Goal: Information Seeking & Learning: Understand process/instructions

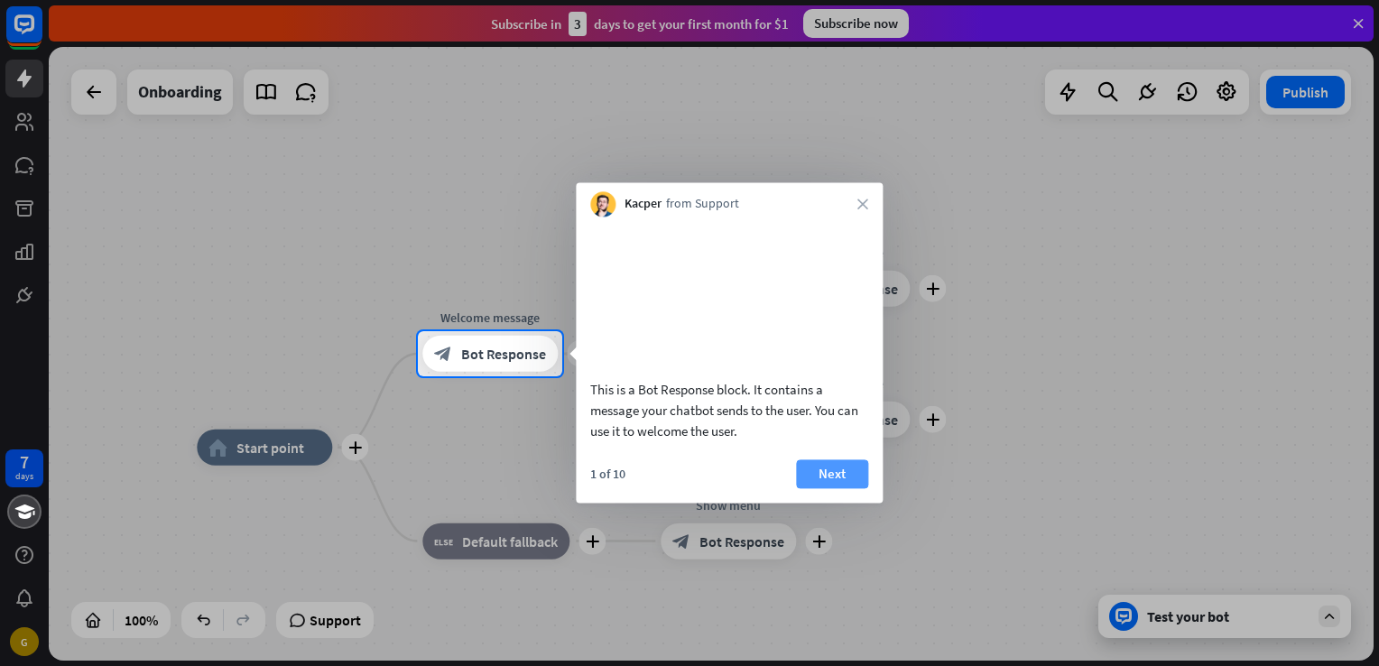
click at [830, 488] on button "Next" at bounding box center [832, 473] width 72 height 29
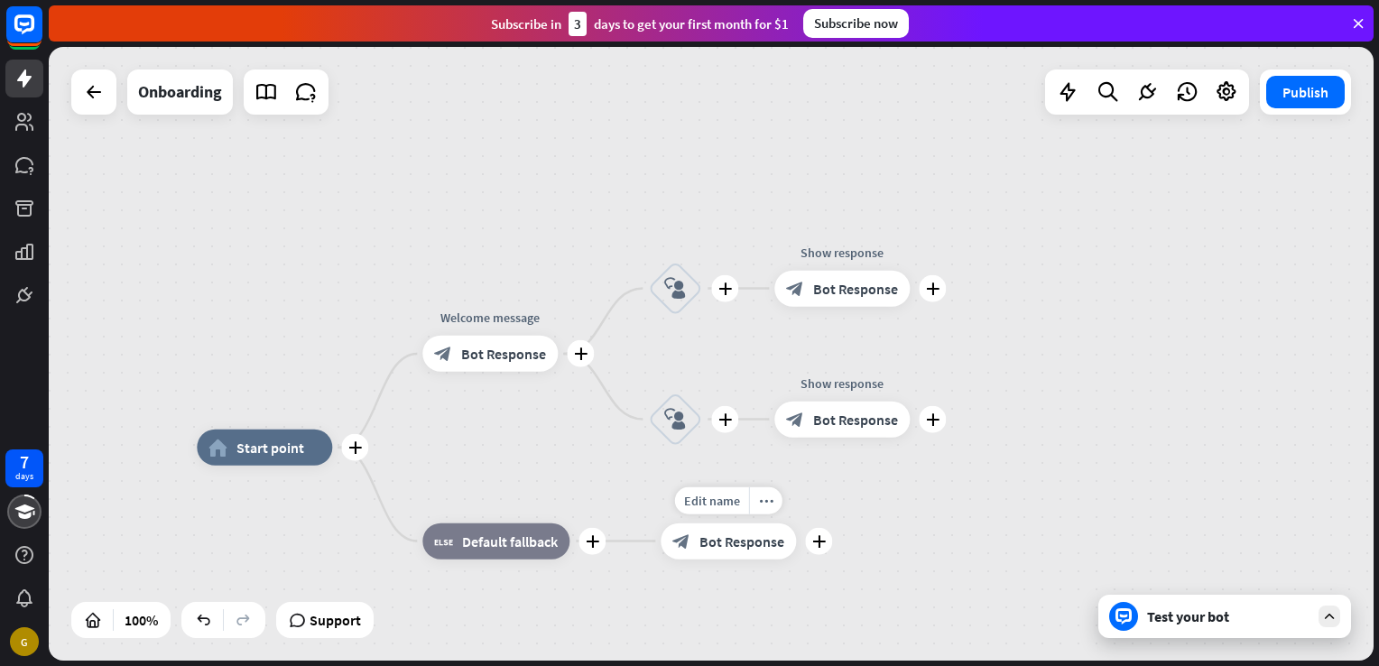
click at [796, 523] on div "Edit name more_horiz plus Show menu block_bot_response Bot Response" at bounding box center [727, 541] width 135 height 36
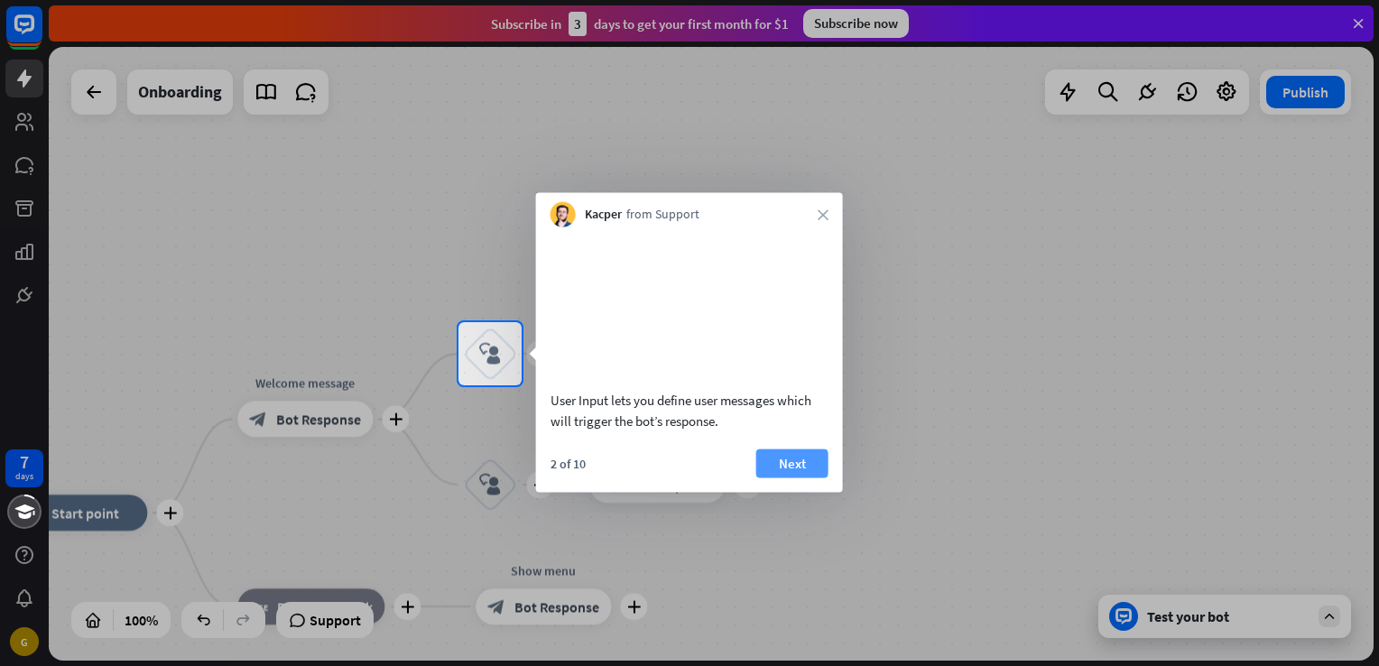
click at [816, 477] on button "Next" at bounding box center [792, 462] width 72 height 29
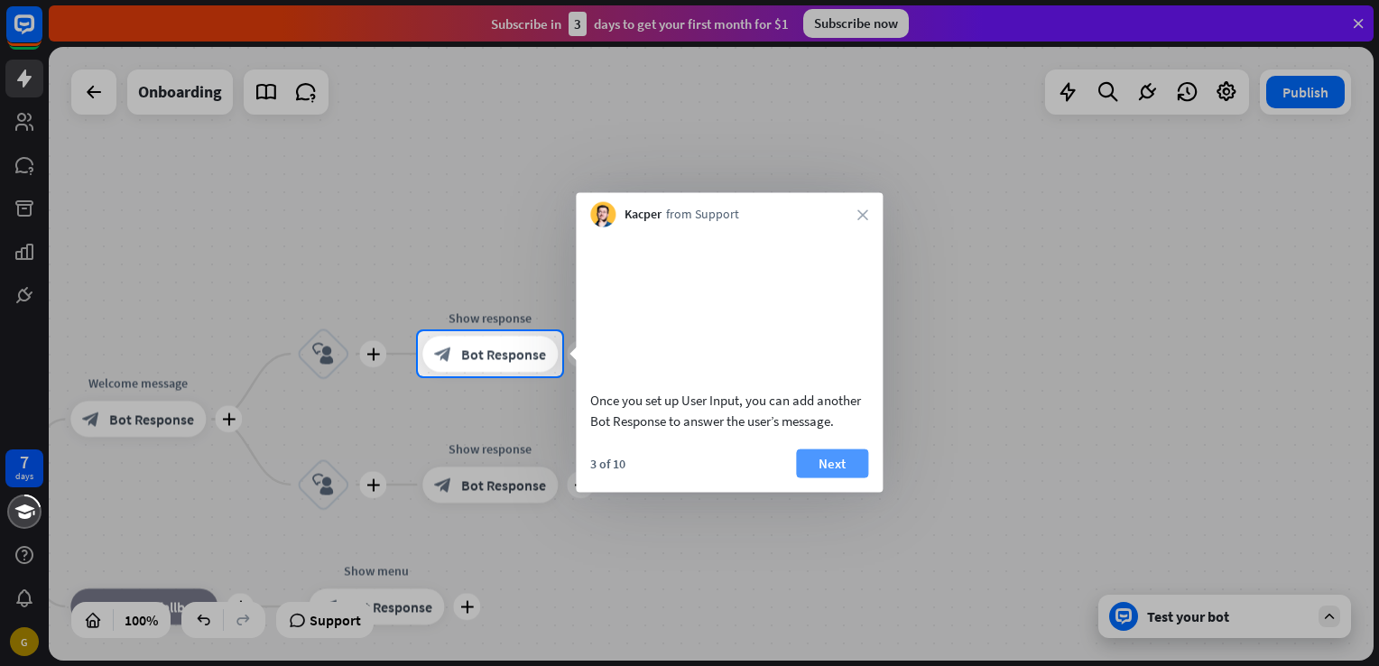
click at [800, 477] on button "Next" at bounding box center [832, 462] width 72 height 29
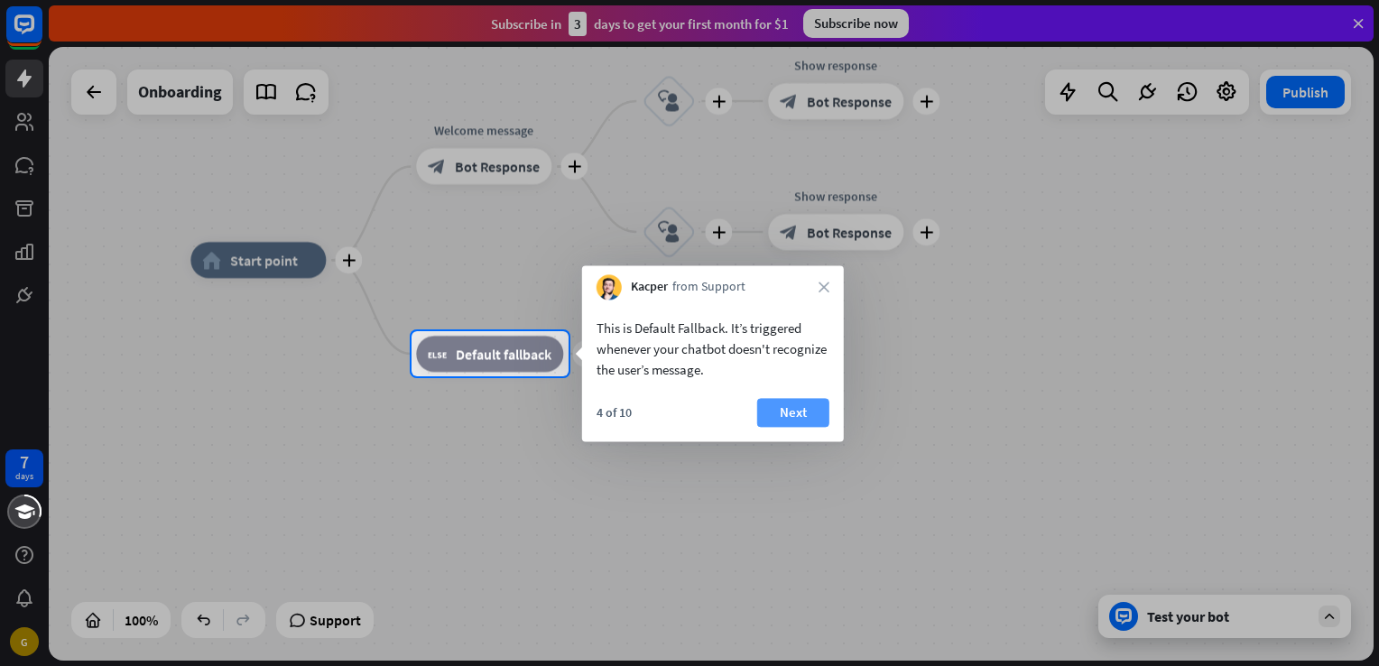
click at [825, 401] on button "Next" at bounding box center [793, 412] width 72 height 29
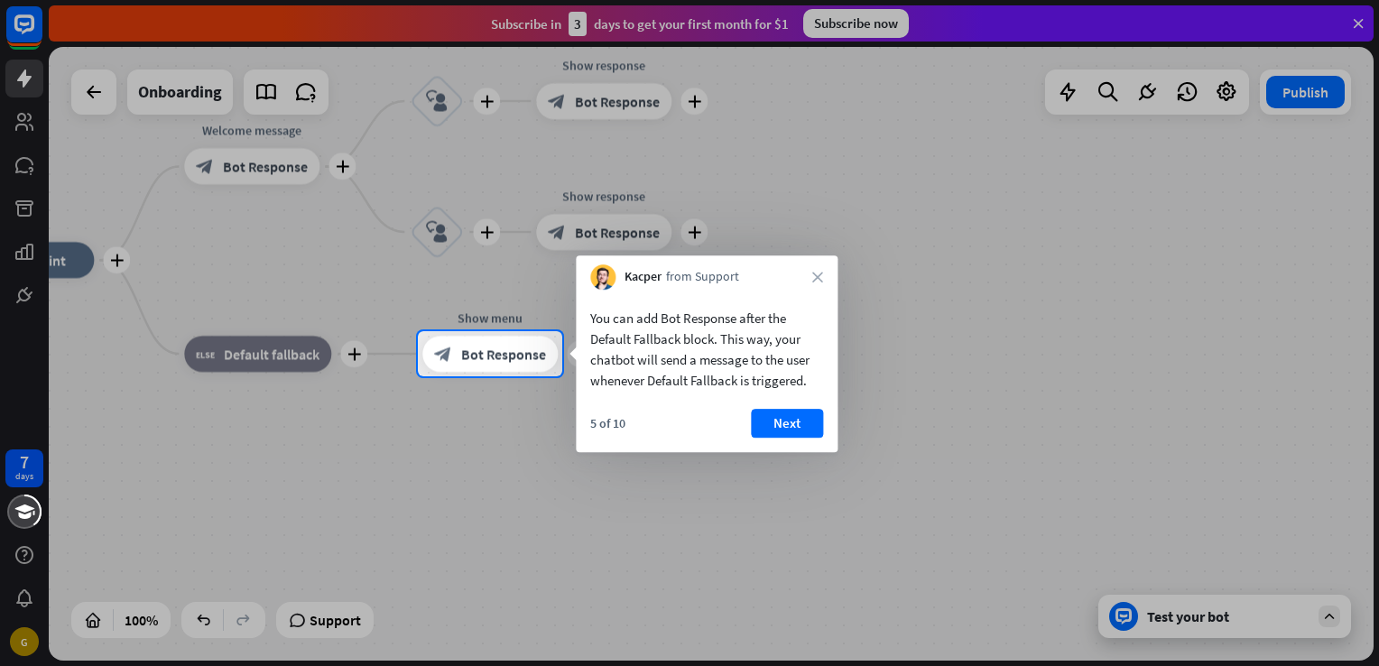
click at [825, 401] on div "You can add Bot Response after the Default Fallback block. This way, your chatb…" at bounding box center [707, 371] width 262 height 162
click at [805, 429] on button "Next" at bounding box center [787, 423] width 72 height 29
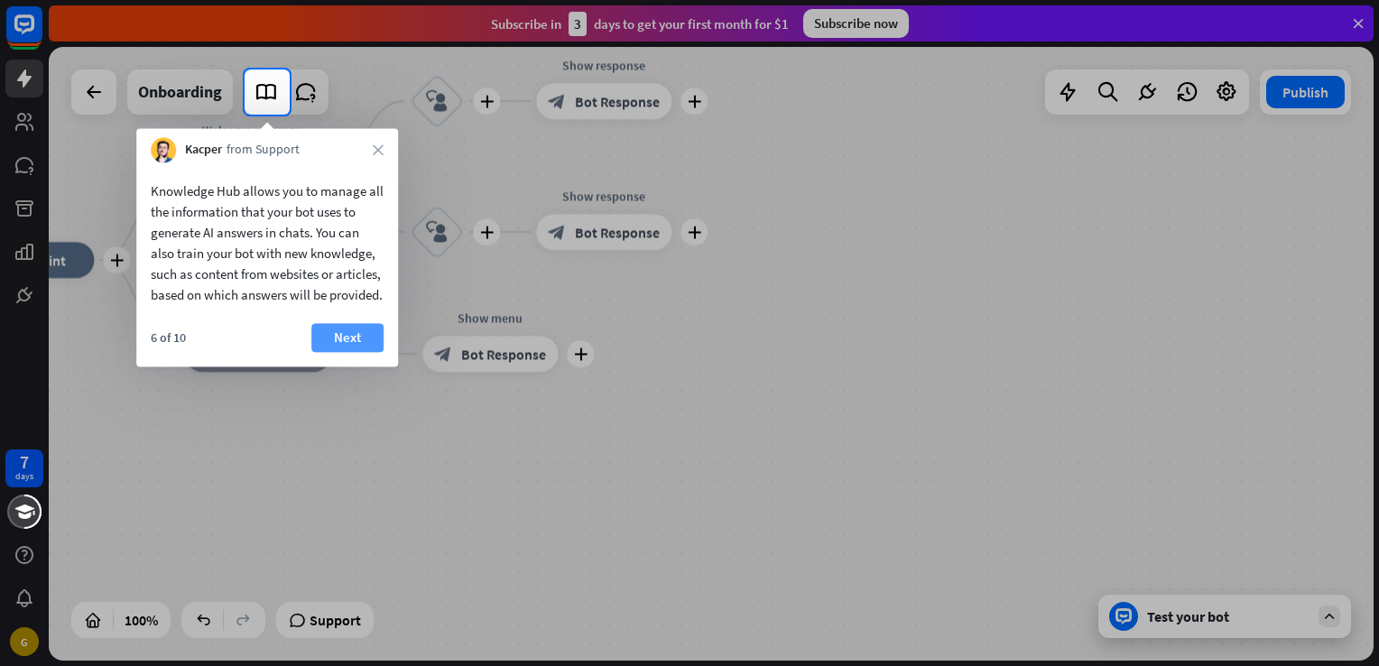
click at [355, 352] on button "Next" at bounding box center [347, 337] width 72 height 29
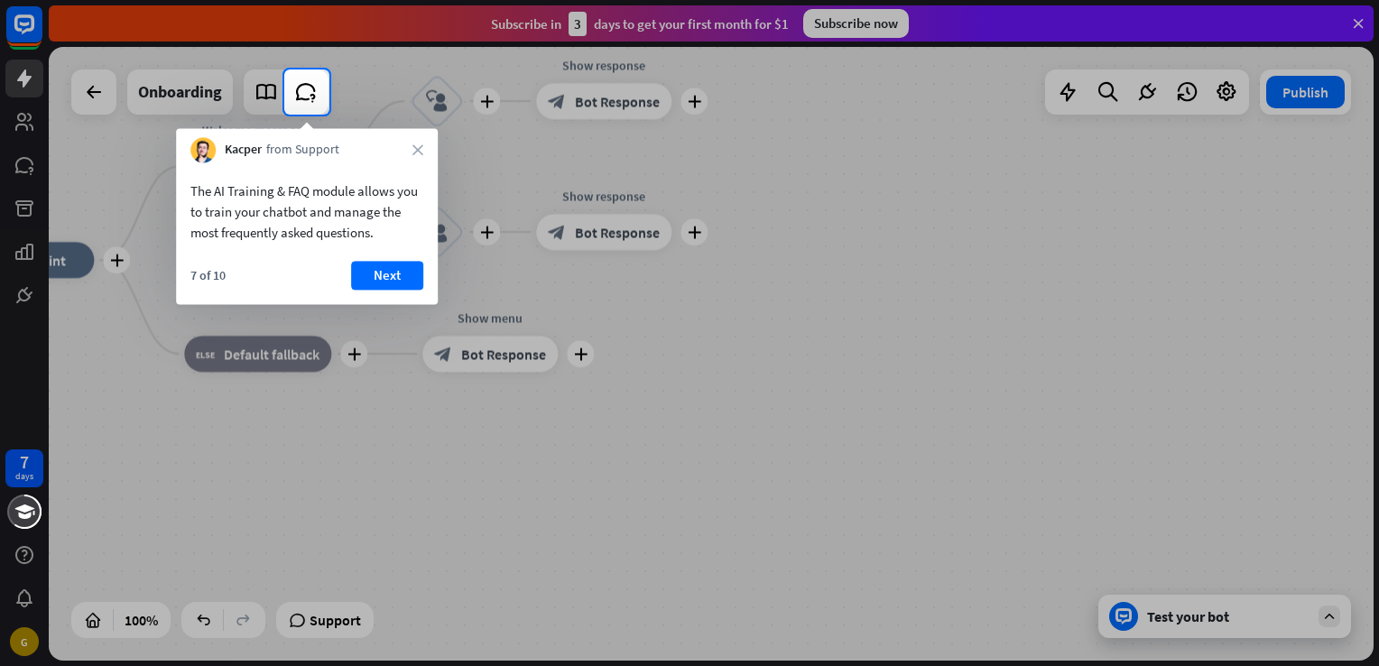
click at [393, 291] on div "7 of 10 Next" at bounding box center [307, 282] width 262 height 43
click at [391, 282] on button "Next" at bounding box center [387, 275] width 72 height 29
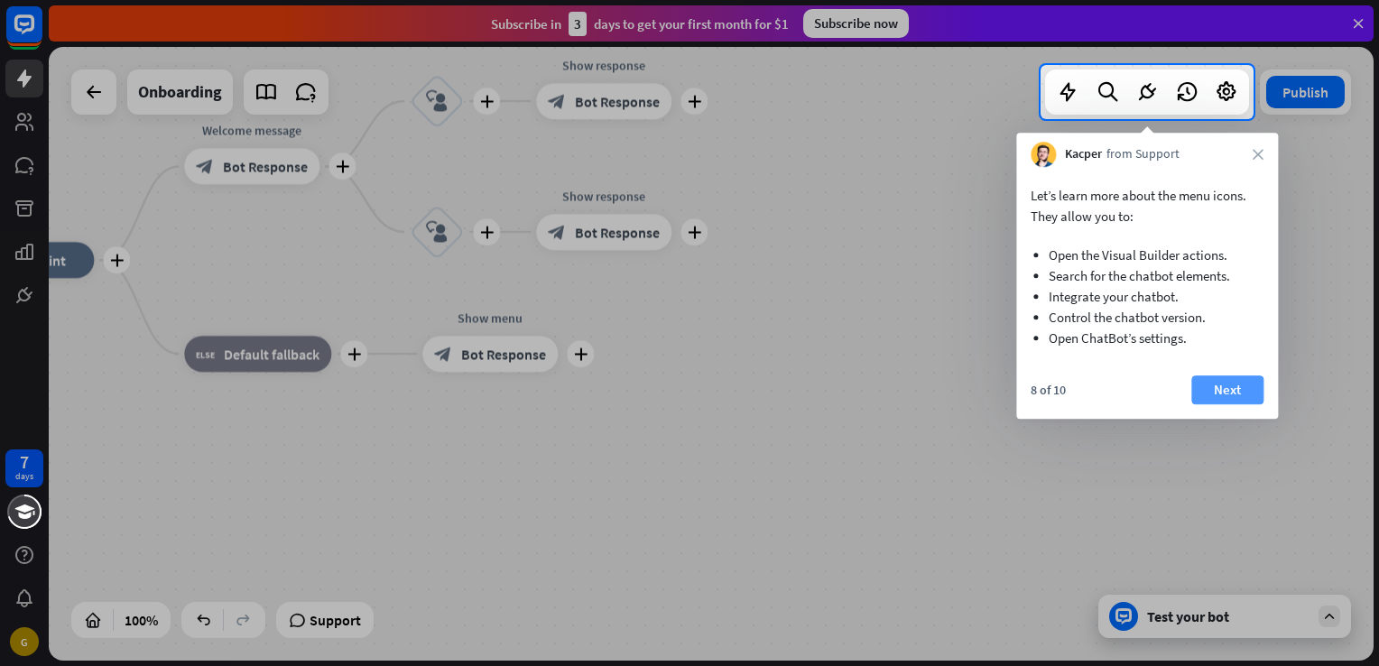
click at [1247, 384] on button "Next" at bounding box center [1227, 389] width 72 height 29
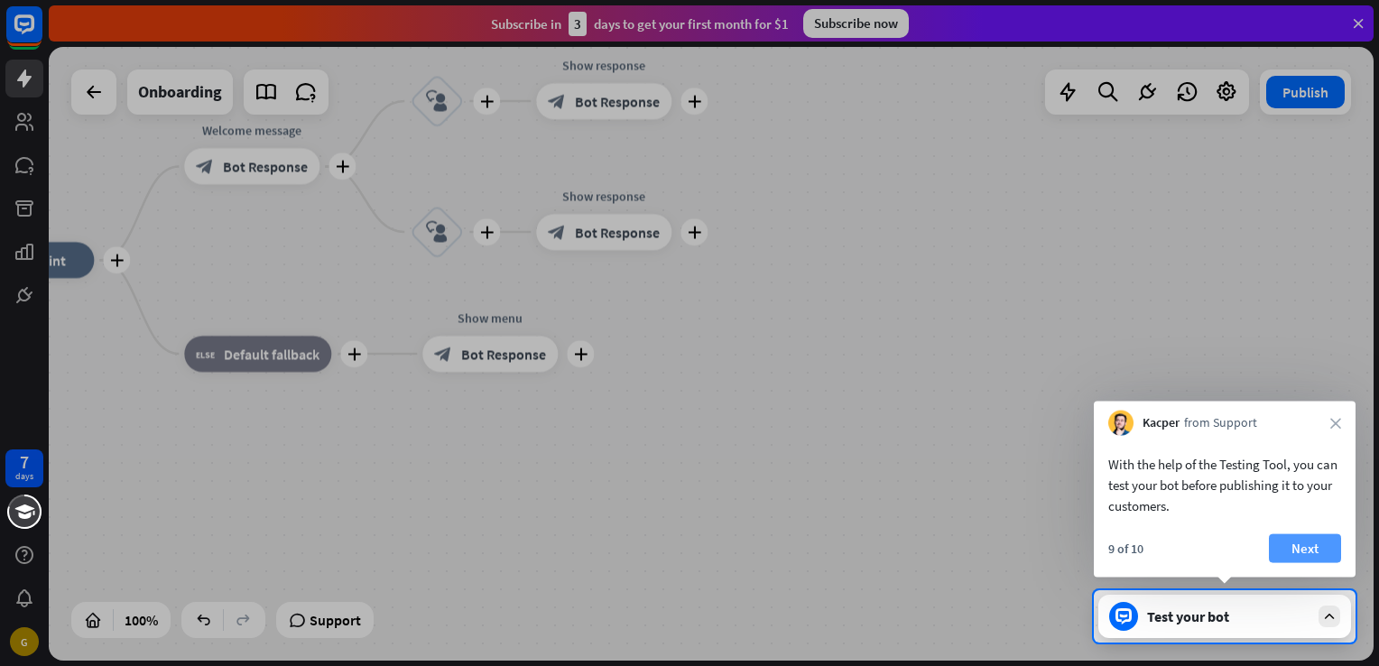
click at [1303, 534] on button "Next" at bounding box center [1305, 548] width 72 height 29
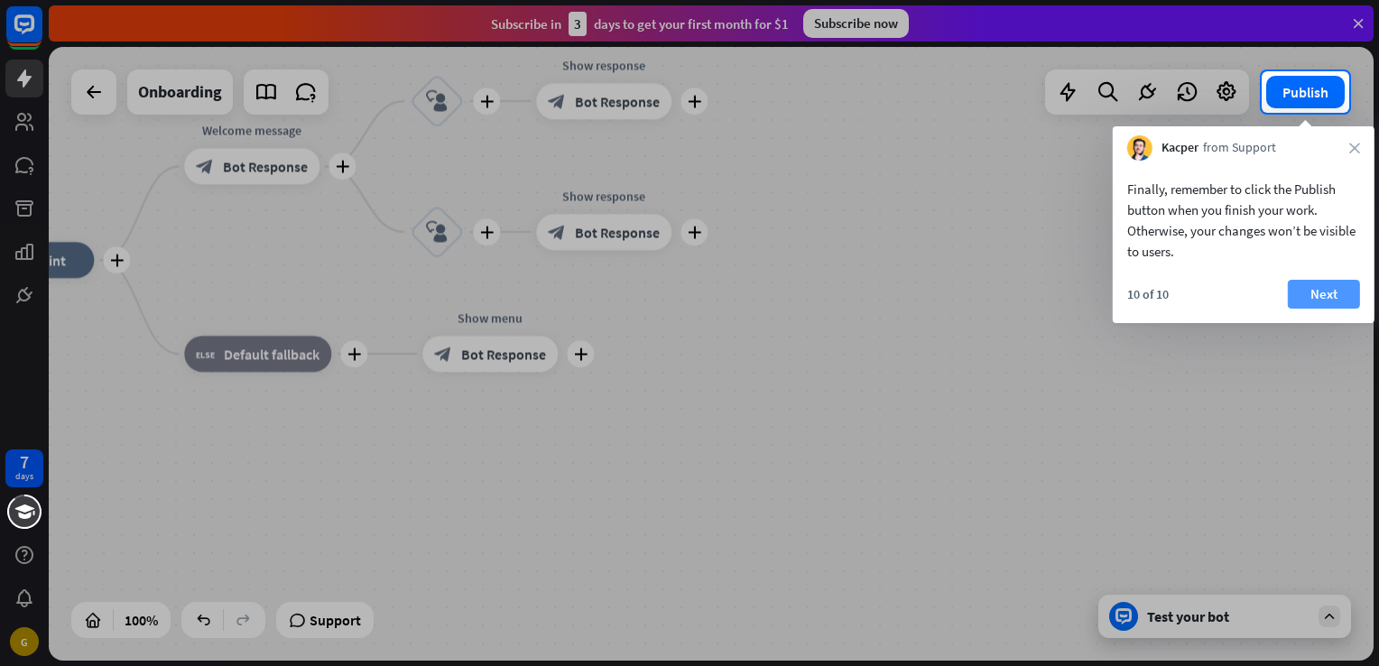
click at [1343, 299] on button "Next" at bounding box center [1324, 294] width 72 height 29
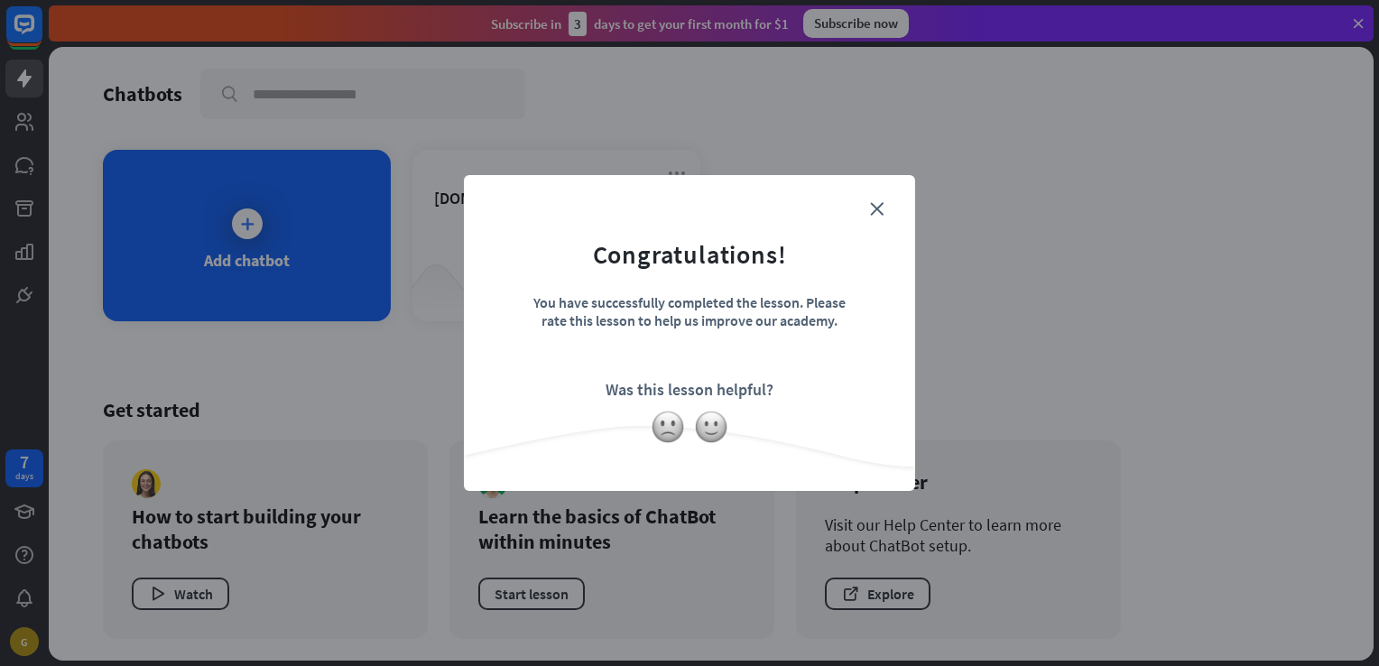
click at [877, 195] on div "close Congratulations! You have successfully completed the lesson. Please rate …" at bounding box center [689, 333] width 451 height 316
click at [881, 209] on icon "close" at bounding box center [877, 209] width 14 height 14
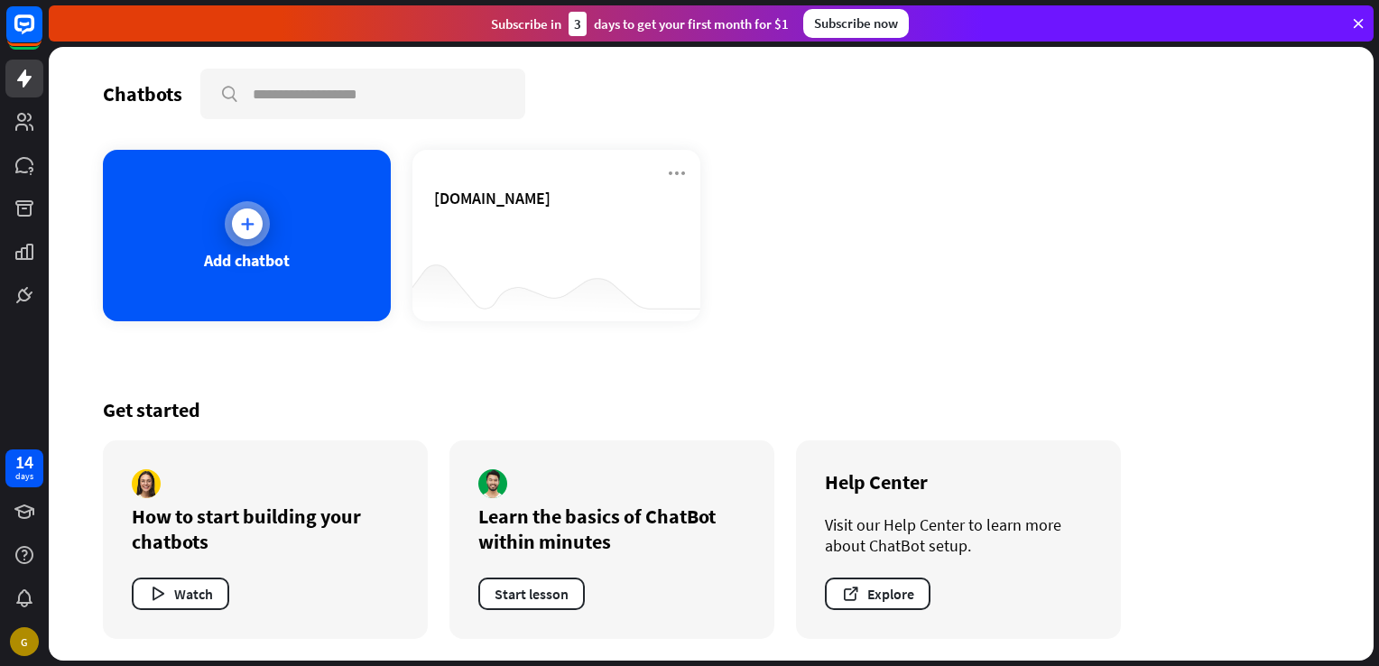
click at [224, 231] on div "Add chatbot" at bounding box center [247, 235] width 288 height 171
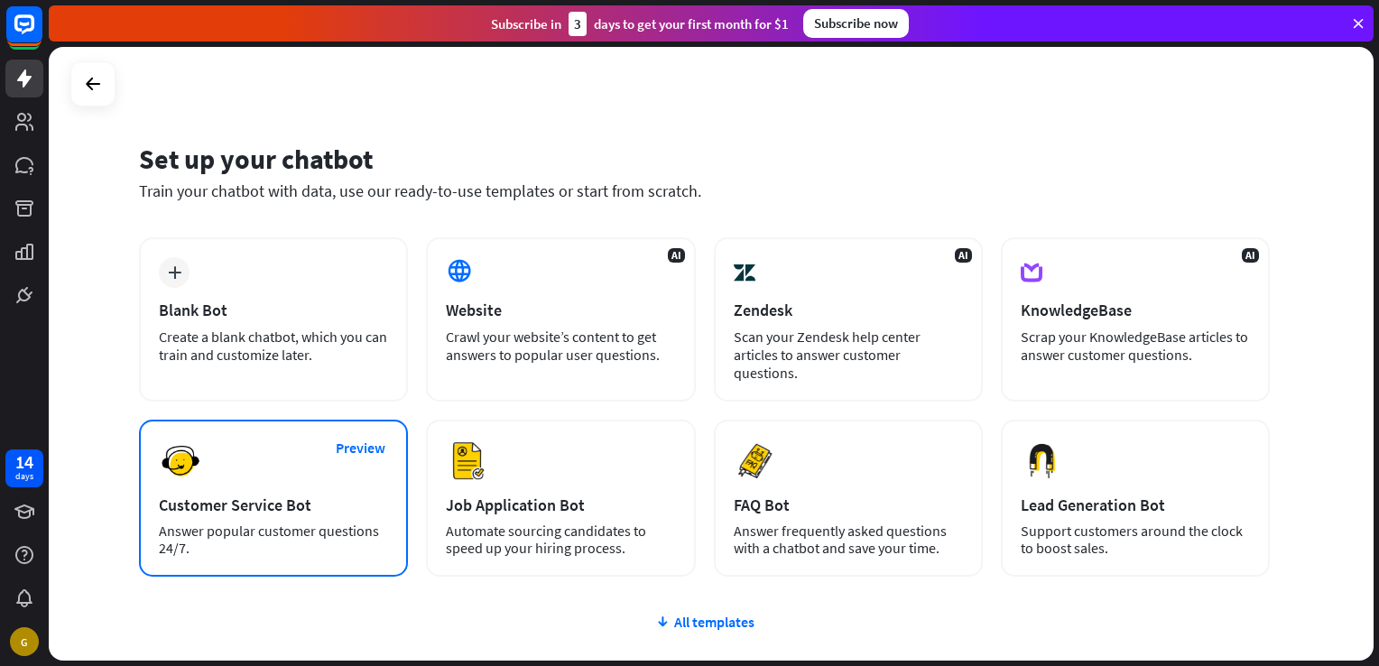
click at [256, 498] on div "Customer Service Bot" at bounding box center [273, 504] width 229 height 21
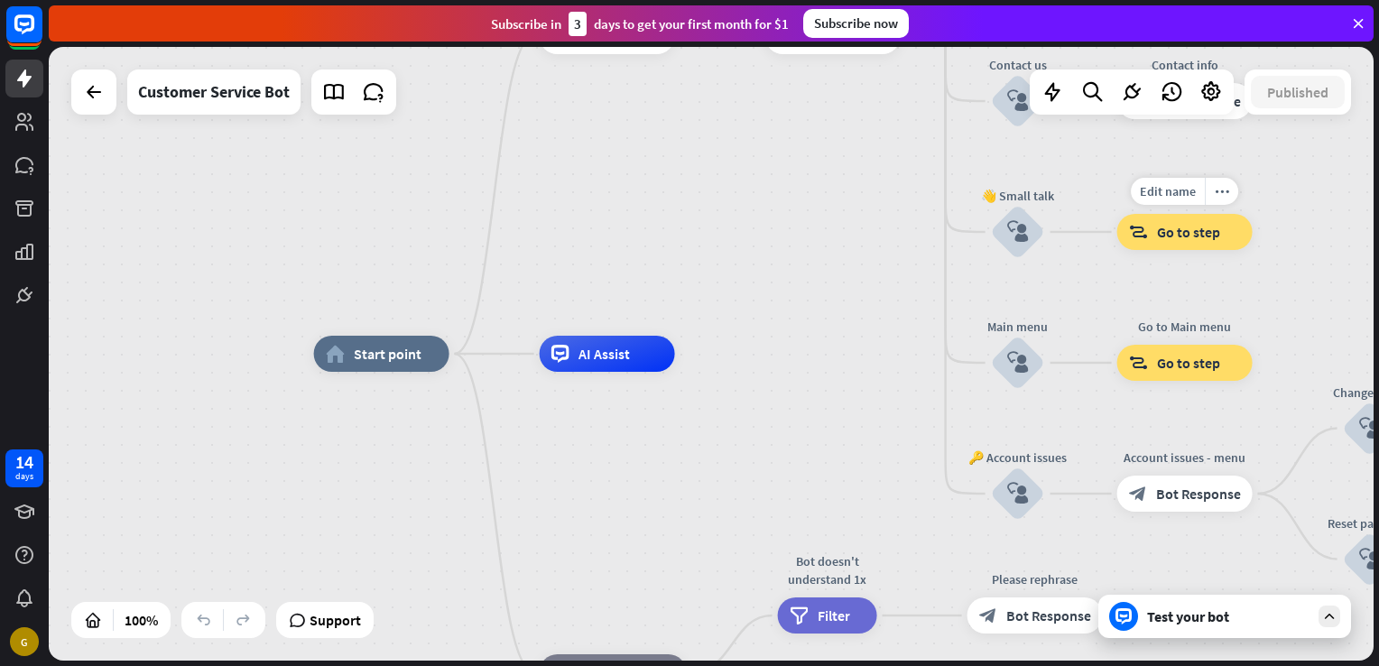
click at [1216, 236] on span "Go to step" at bounding box center [1188, 232] width 63 height 18
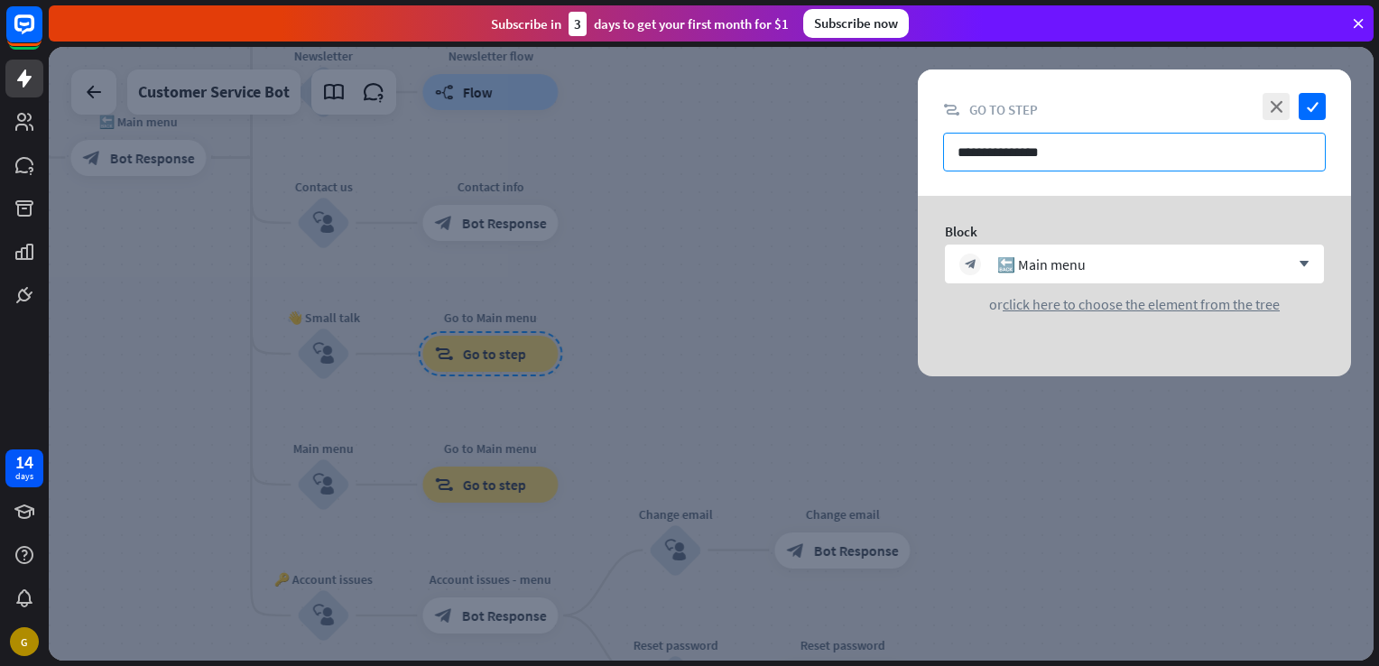
click at [1107, 162] on input "**********" at bounding box center [1134, 152] width 383 height 39
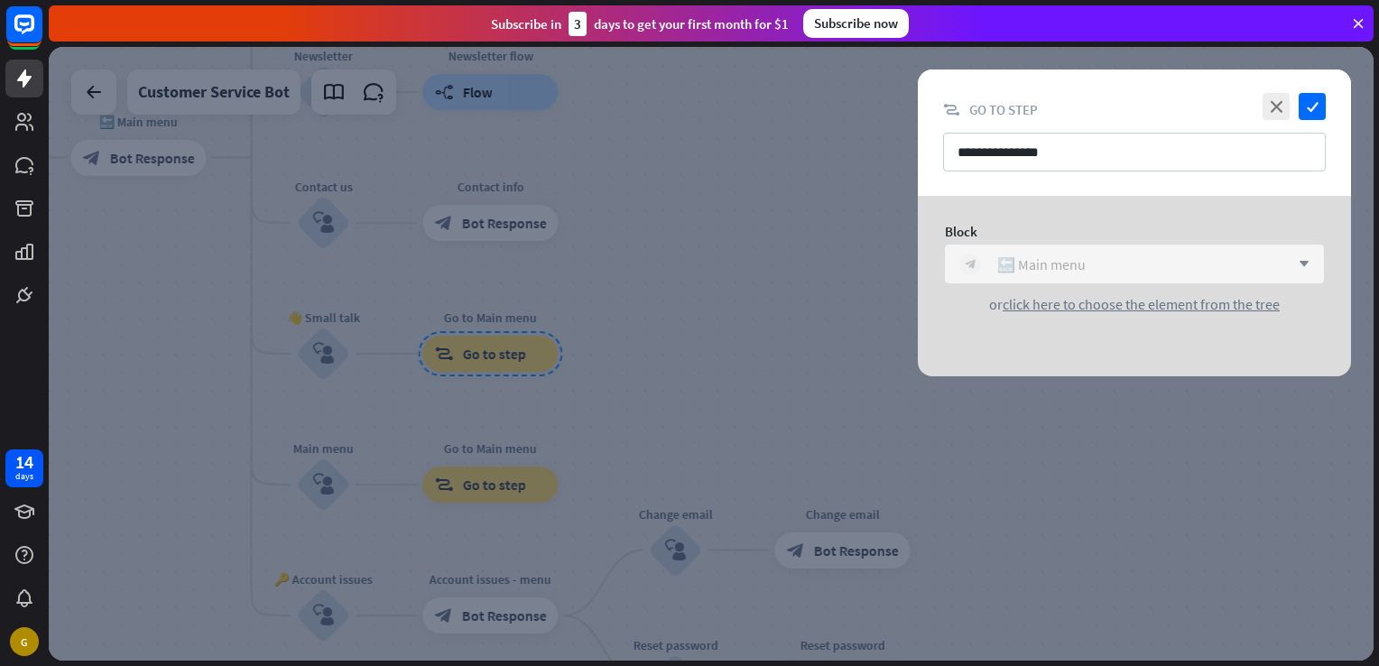
click at [1191, 263] on div "block_bot_response 🔙 Main menu" at bounding box center [1124, 265] width 330 height 22
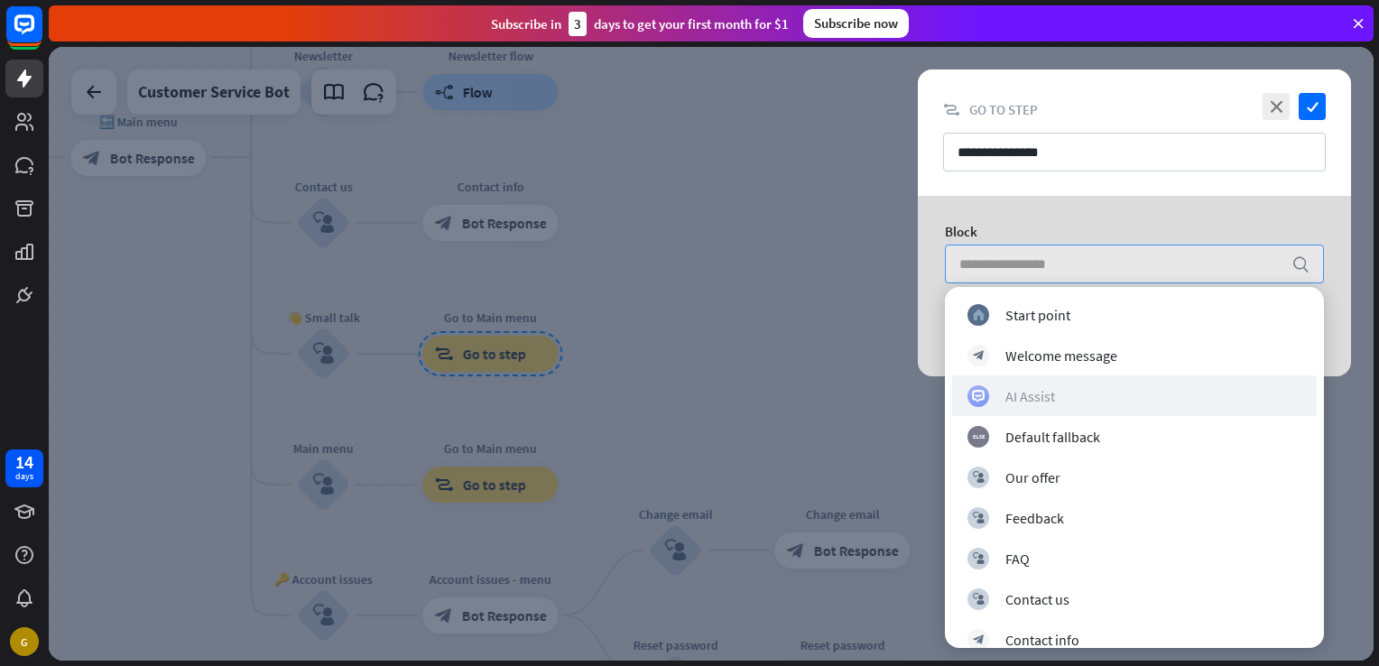
click at [1128, 400] on div "AI Assist" at bounding box center [1134, 396] width 334 height 22
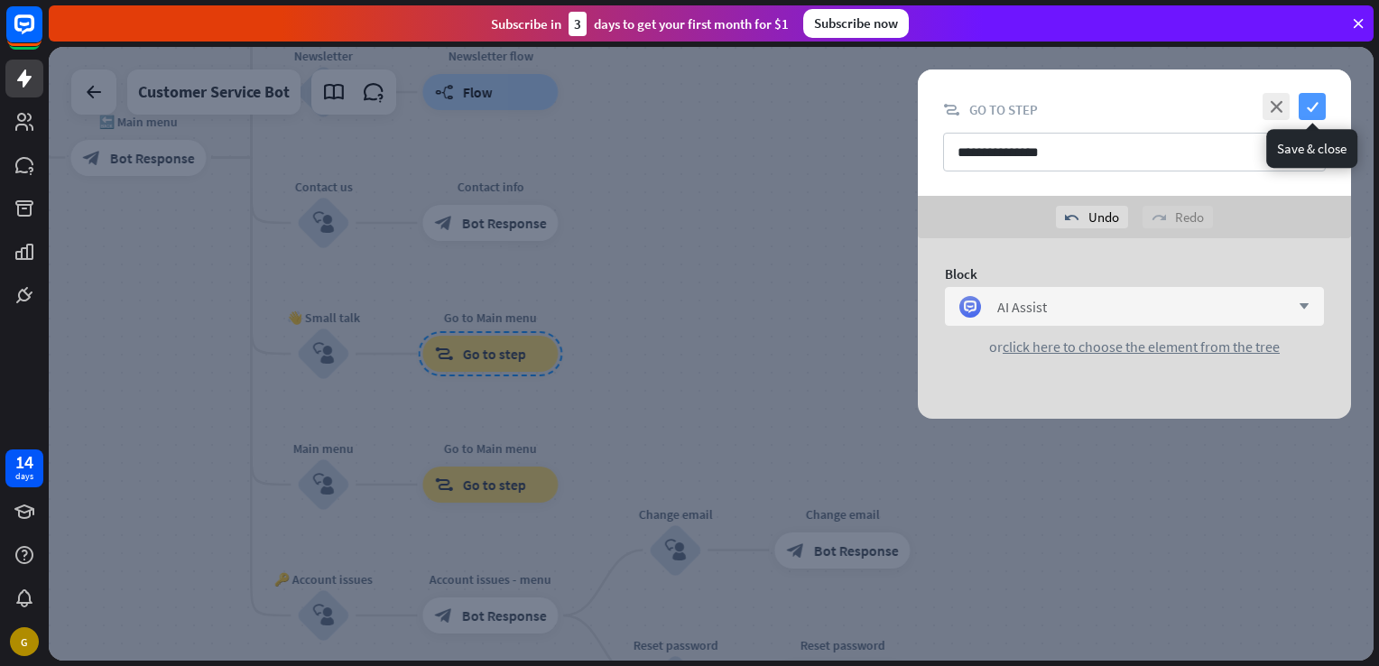
click at [1309, 99] on icon "check" at bounding box center [1311, 106] width 27 height 27
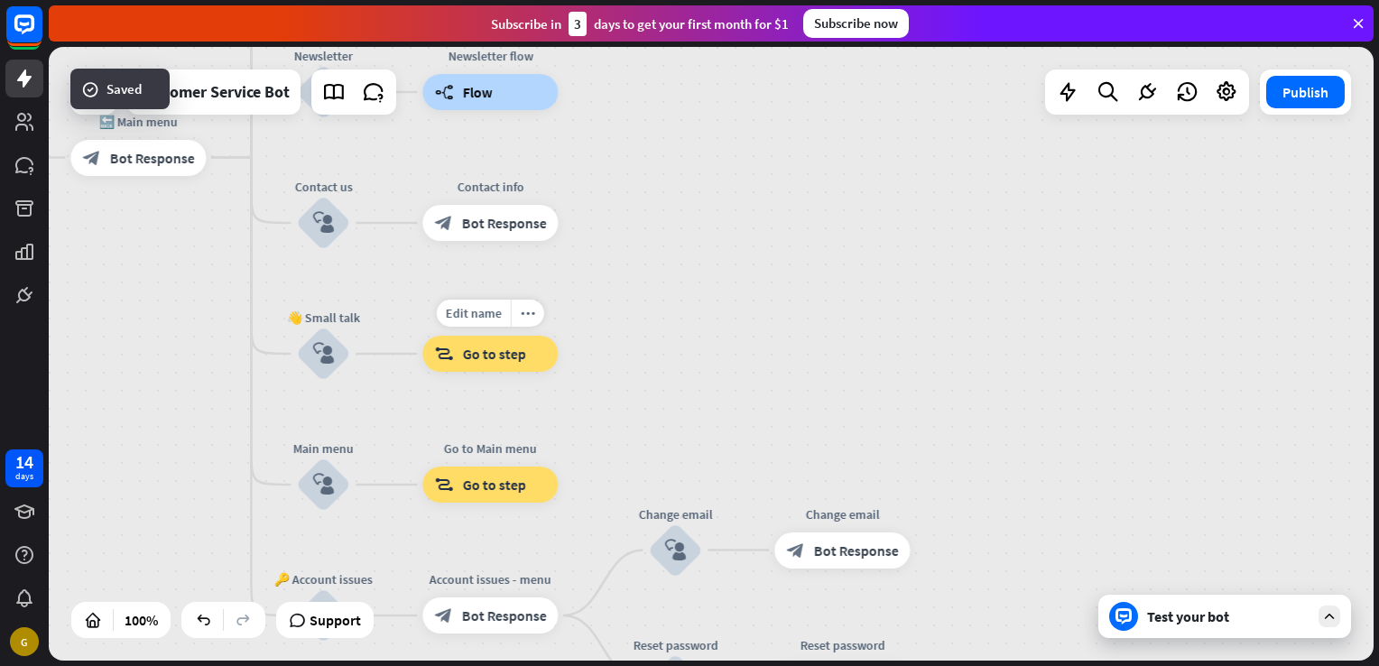
click at [511, 372] on div "Edit name more_horiz block_goto Go to step" at bounding box center [489, 354] width 135 height 36
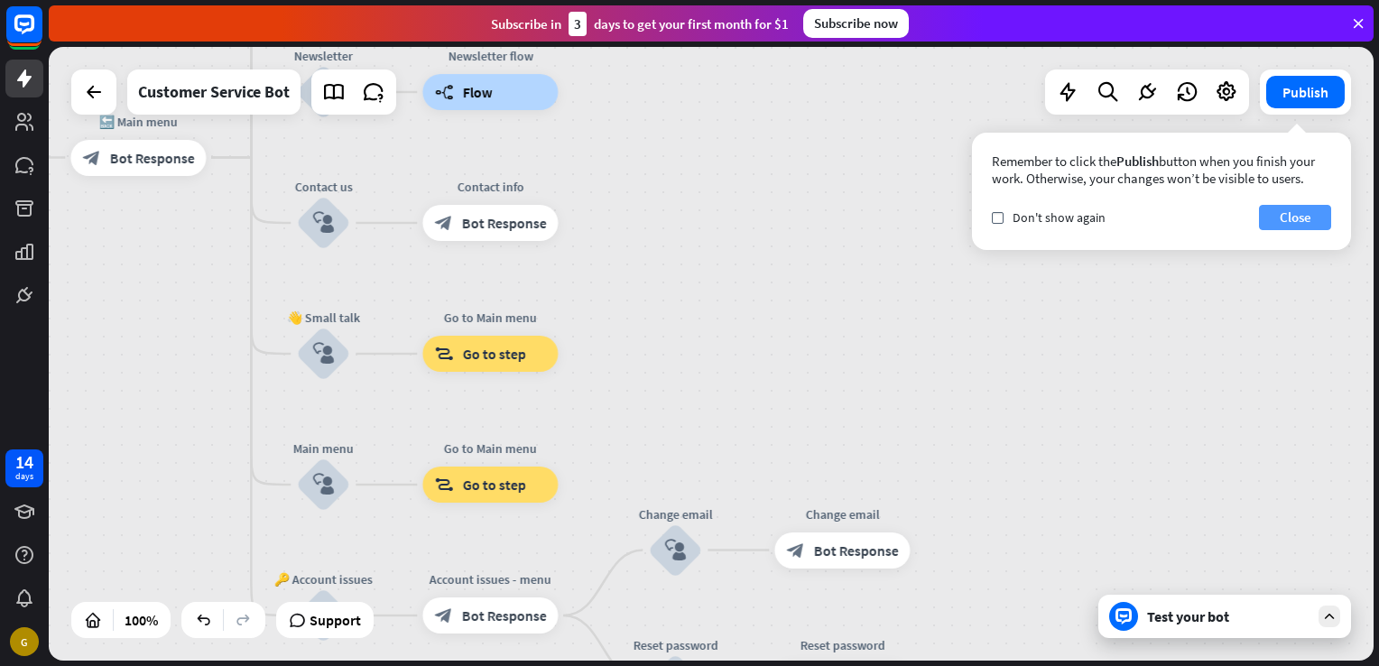
click at [1283, 211] on button "Close" at bounding box center [1295, 217] width 72 height 25
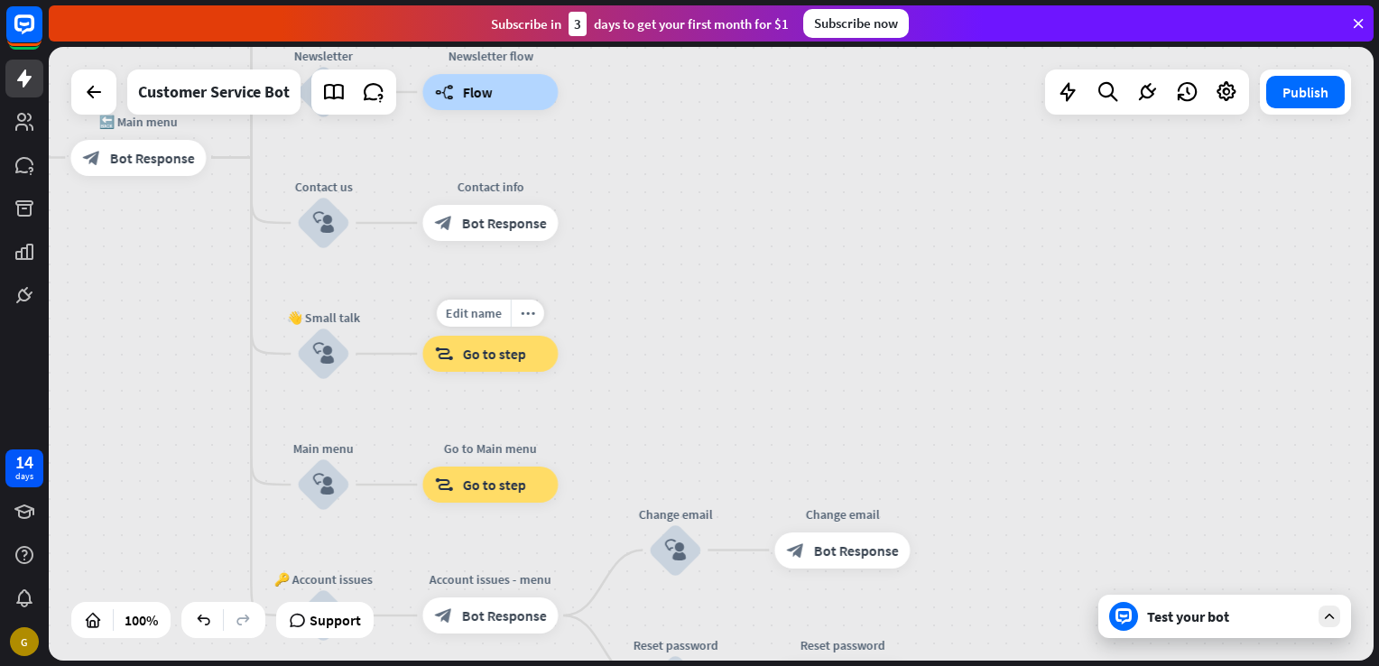
click at [512, 359] on span "Go to step" at bounding box center [493, 354] width 63 height 18
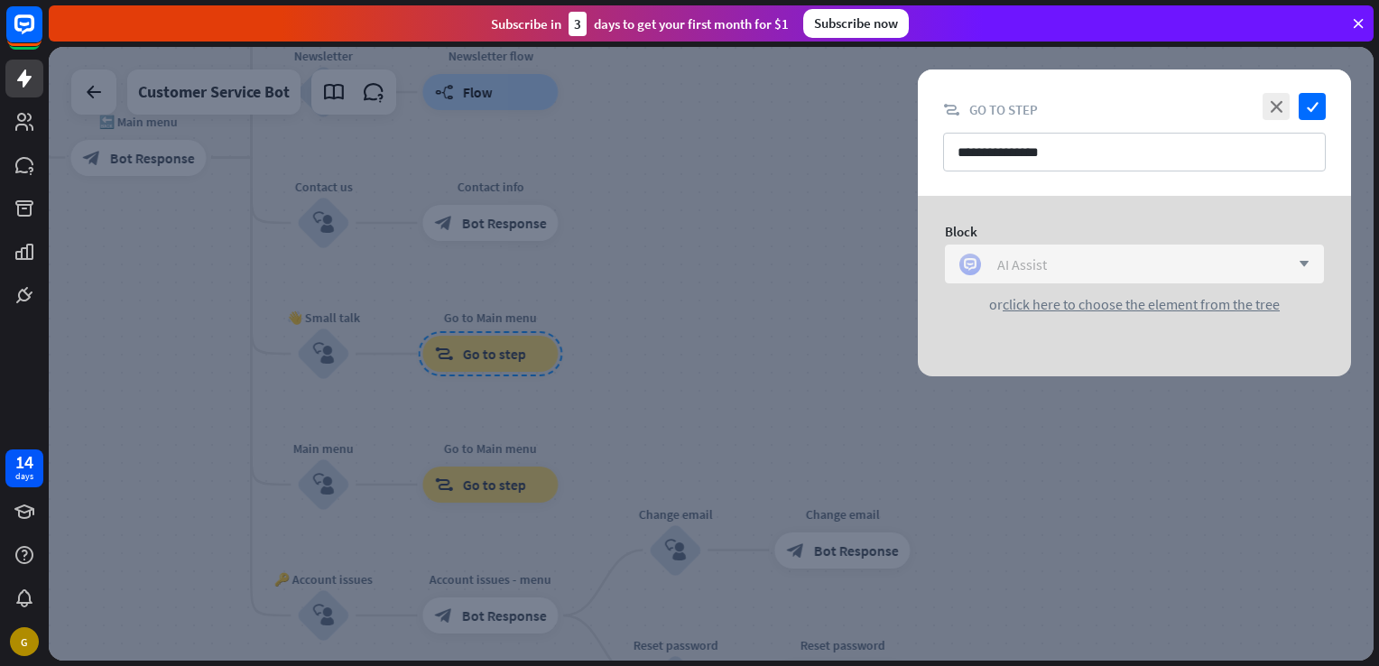
click at [1101, 257] on div "AI Assist" at bounding box center [1124, 265] width 330 height 22
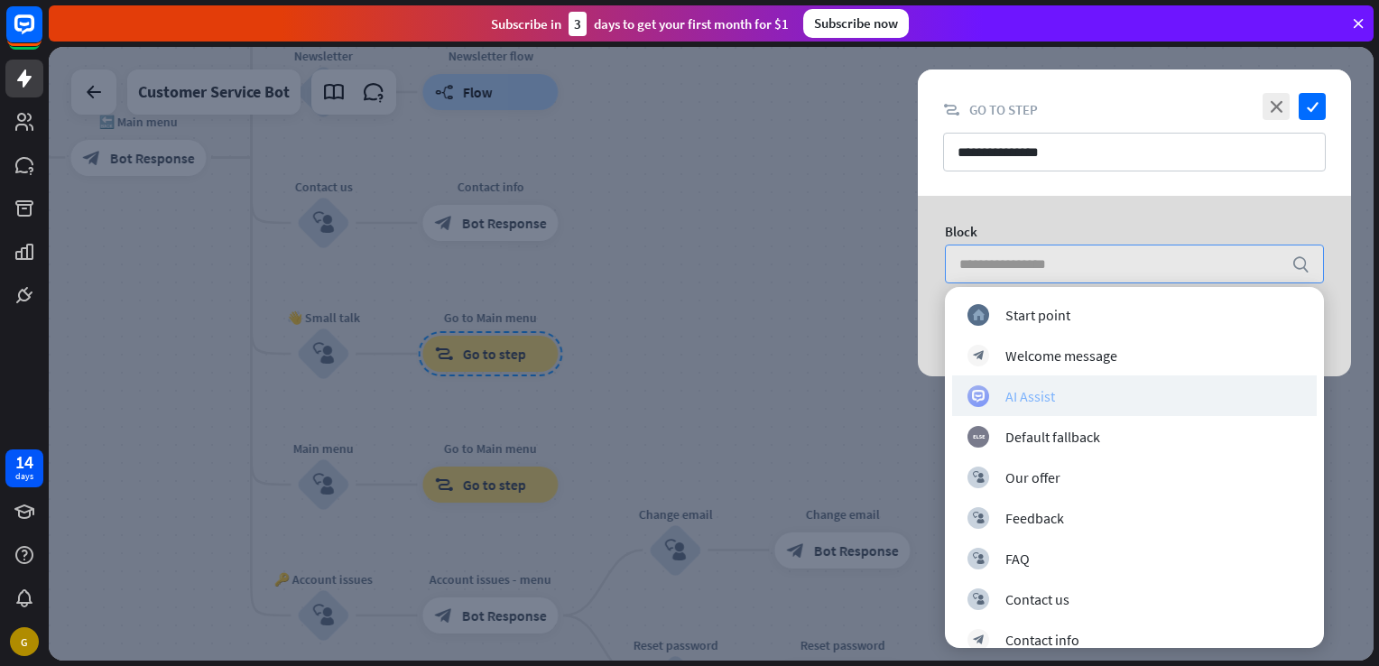
click at [1145, 399] on div "AI Assist" at bounding box center [1134, 396] width 334 height 22
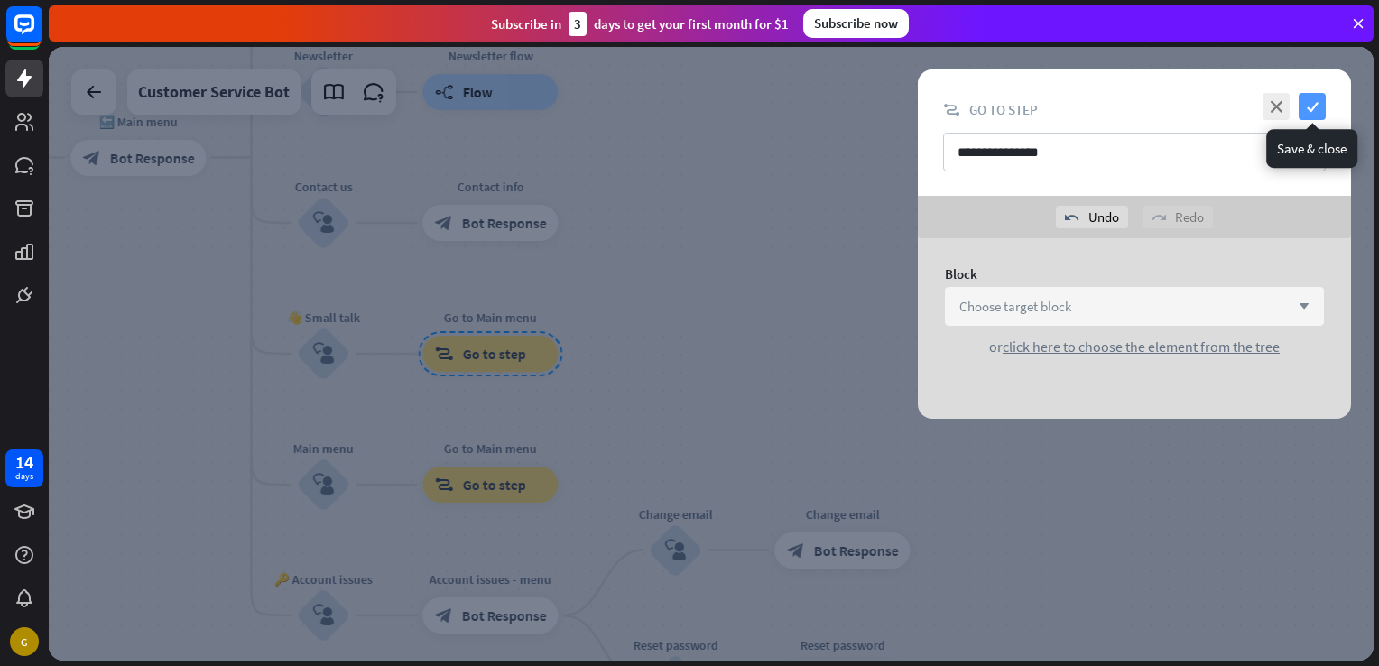
click at [1318, 102] on icon "check" at bounding box center [1311, 106] width 27 height 27
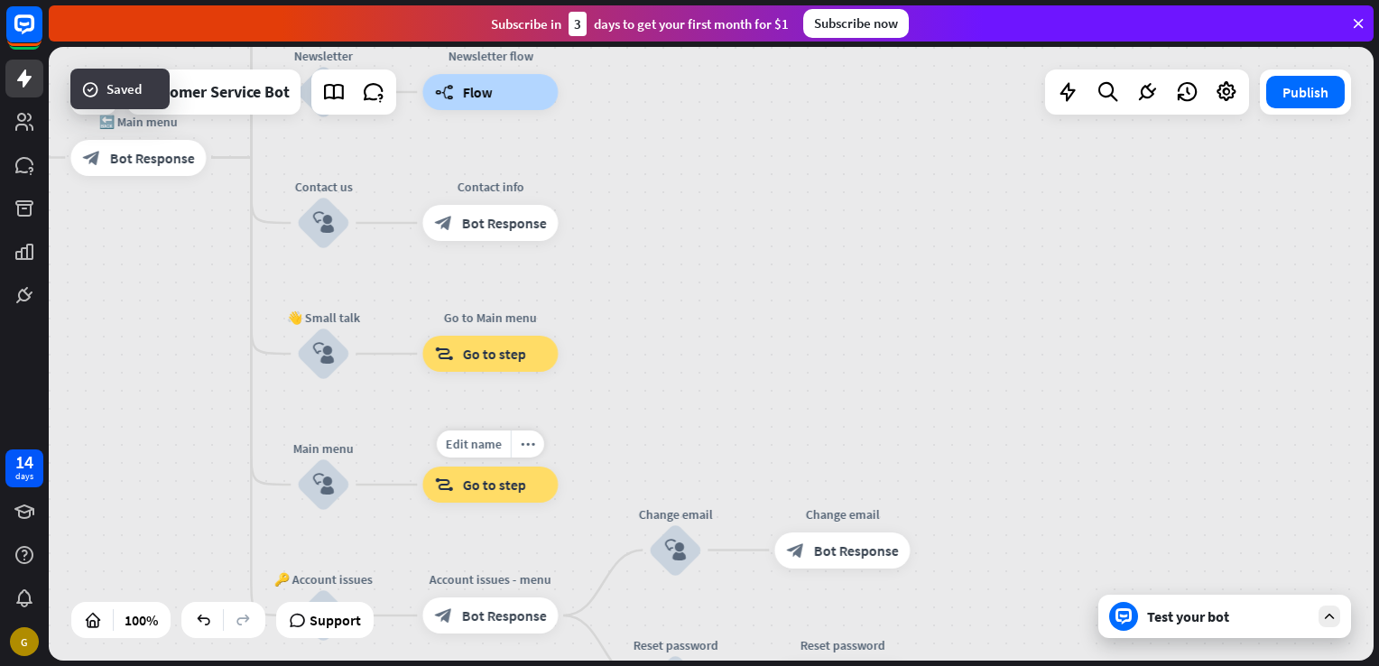
click at [539, 503] on div "Edit name more_horiz block_goto Go to step" at bounding box center [489, 484] width 135 height 36
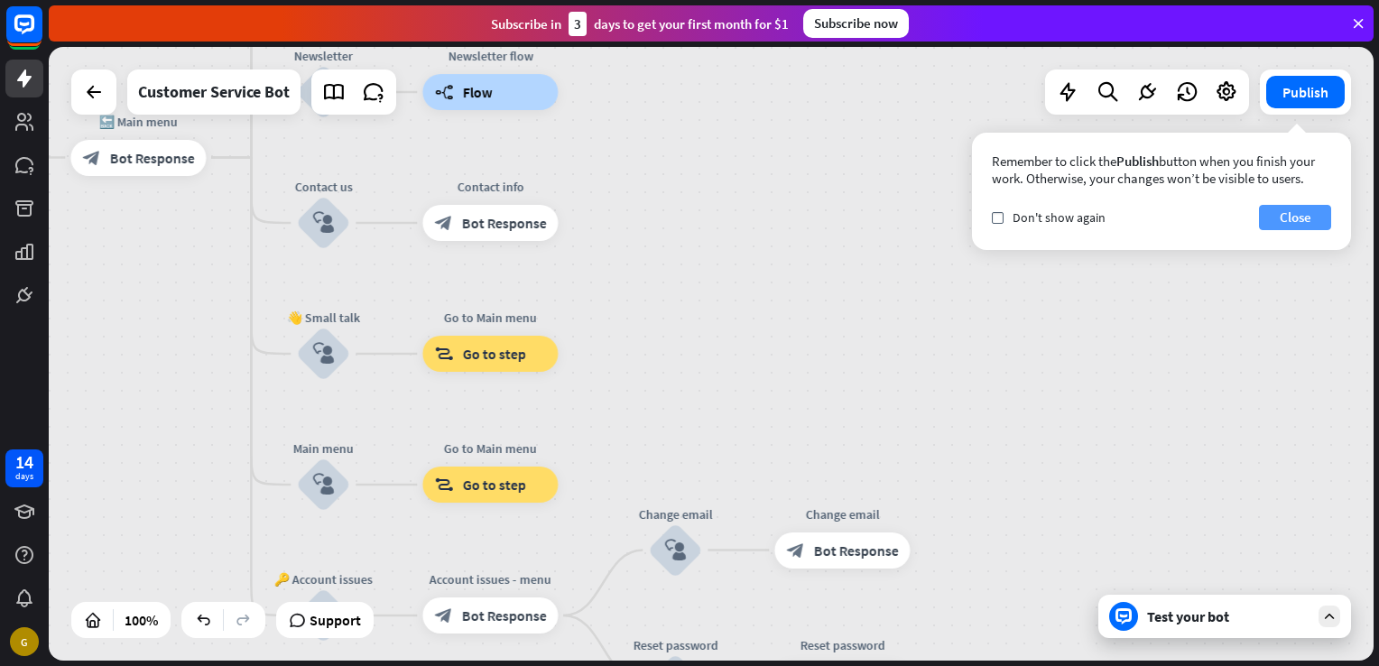
click at [1285, 219] on button "Close" at bounding box center [1295, 217] width 72 height 25
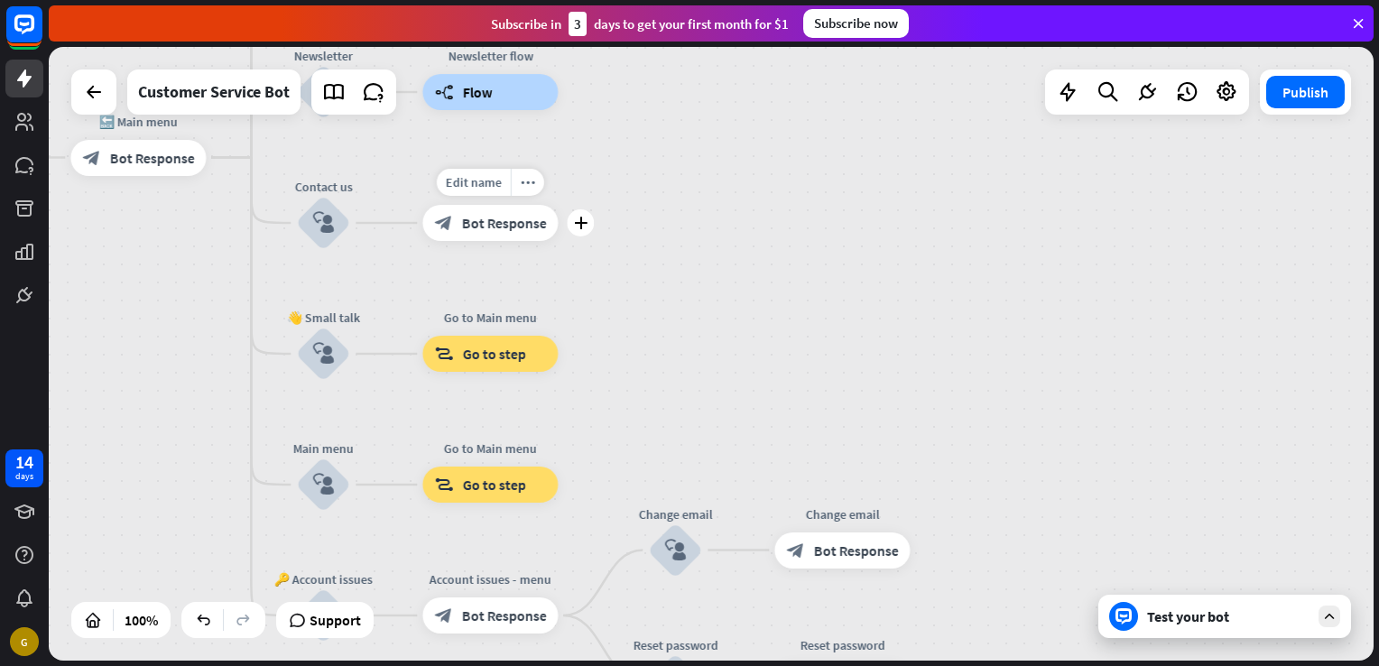
click at [531, 232] on div "block_bot_response Bot Response" at bounding box center [489, 223] width 135 height 36
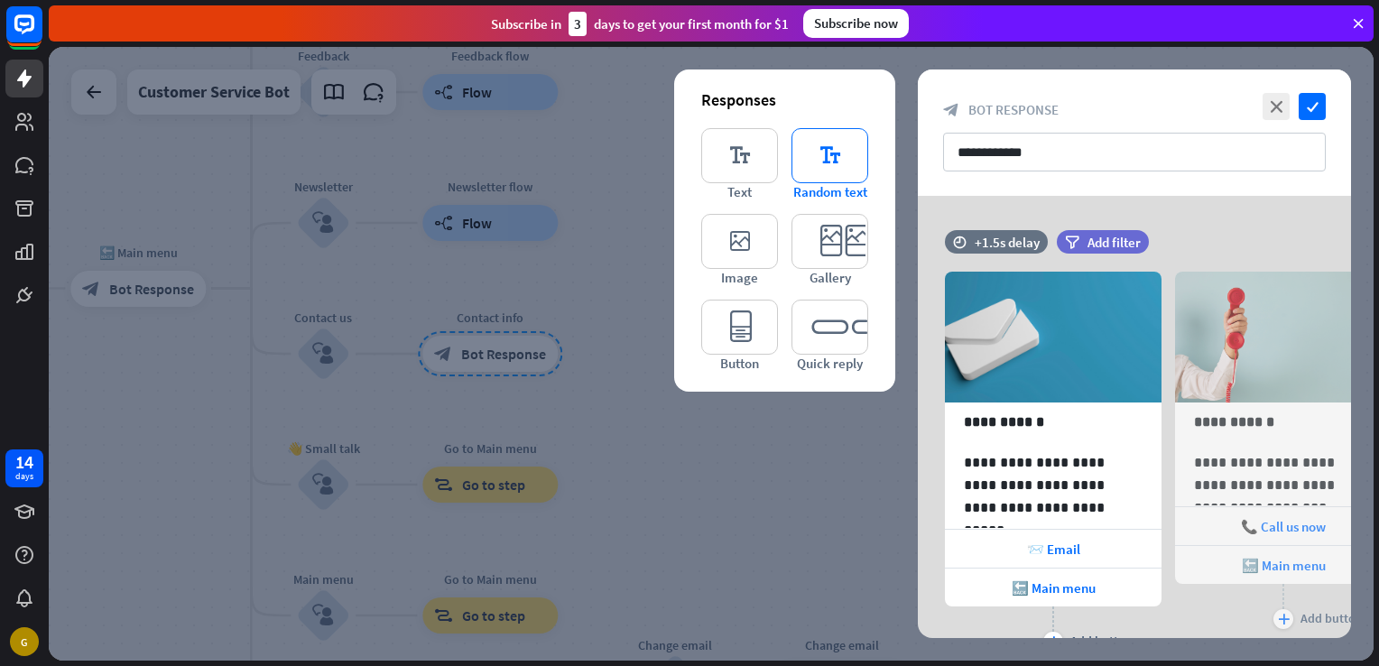
click at [862, 178] on icon "editor_text" at bounding box center [829, 155] width 77 height 55
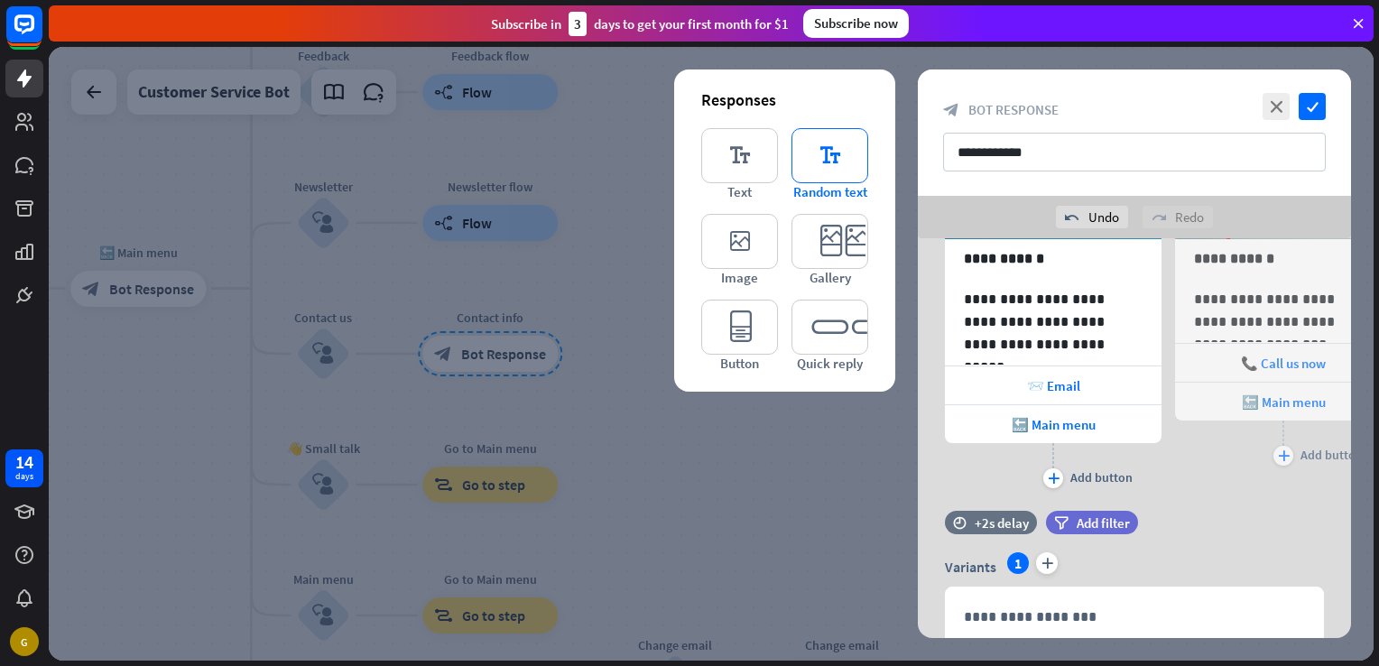
scroll to position [276, 0]
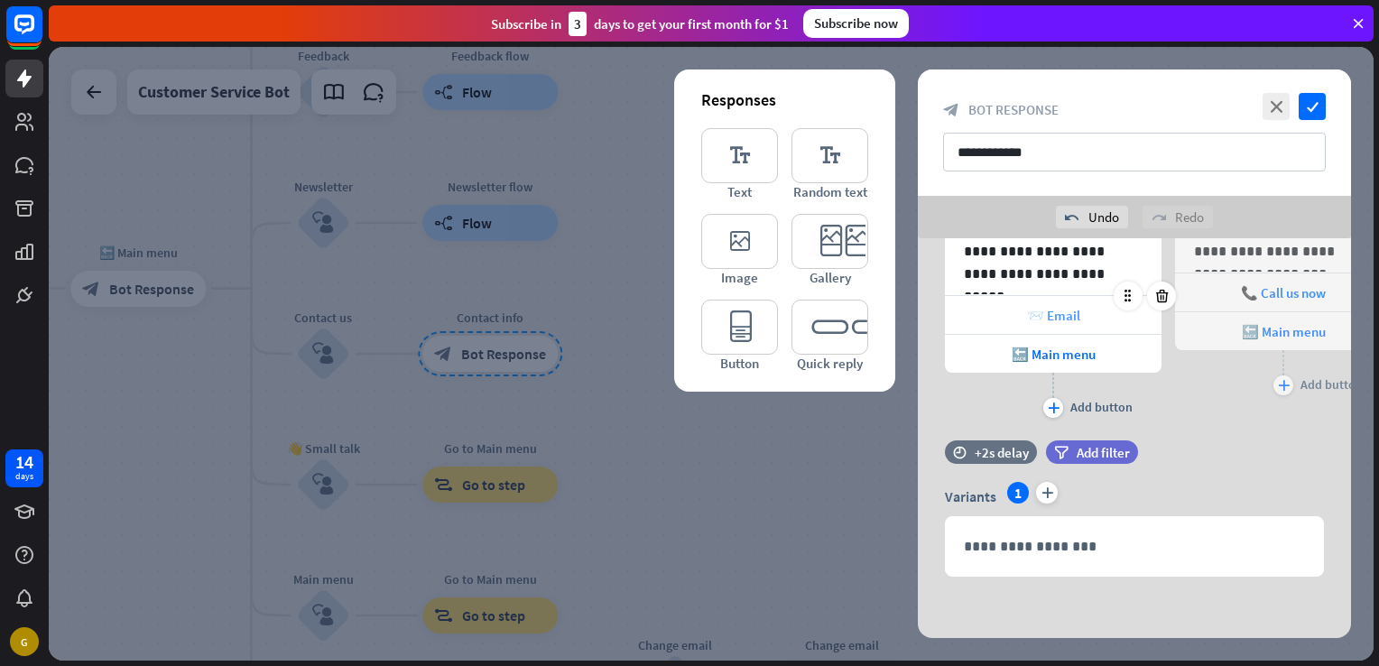
click at [1056, 314] on span "📨 Email" at bounding box center [1053, 315] width 53 height 17
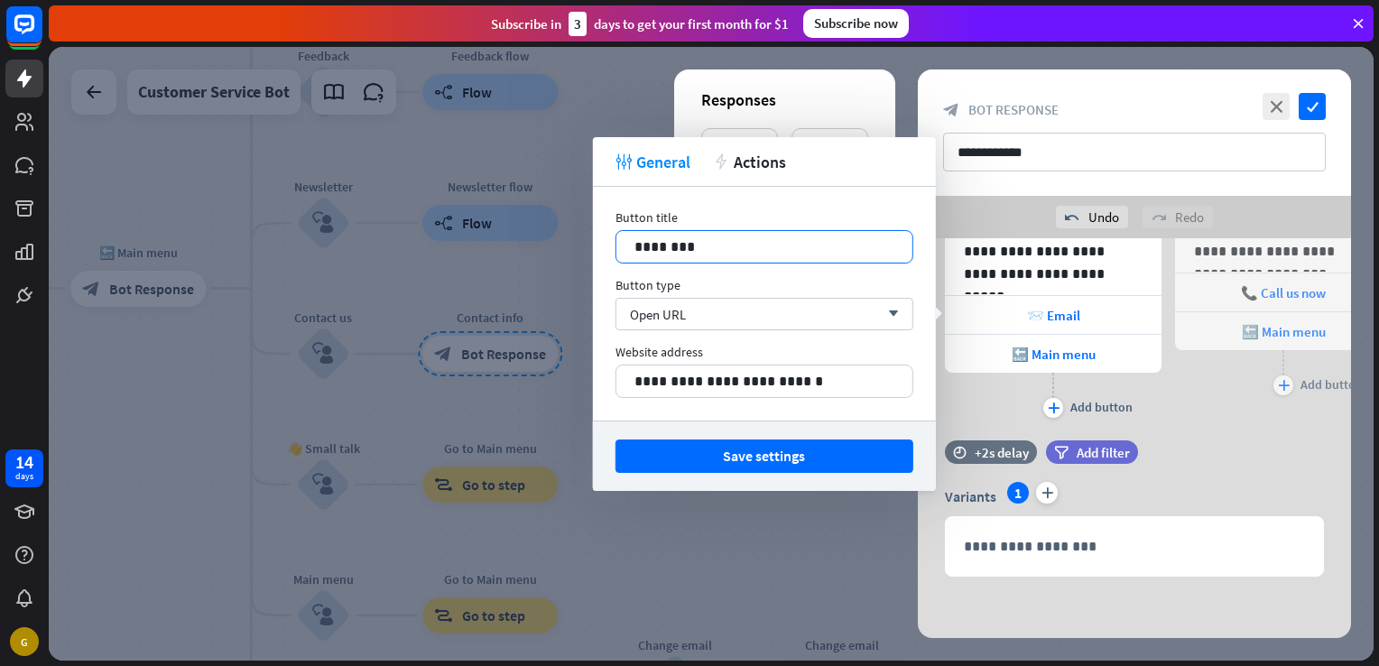
click at [850, 255] on div "12 ********" at bounding box center [764, 246] width 298 height 33
click at [1077, 360] on span "🔙 Main menu" at bounding box center [1053, 354] width 84 height 17
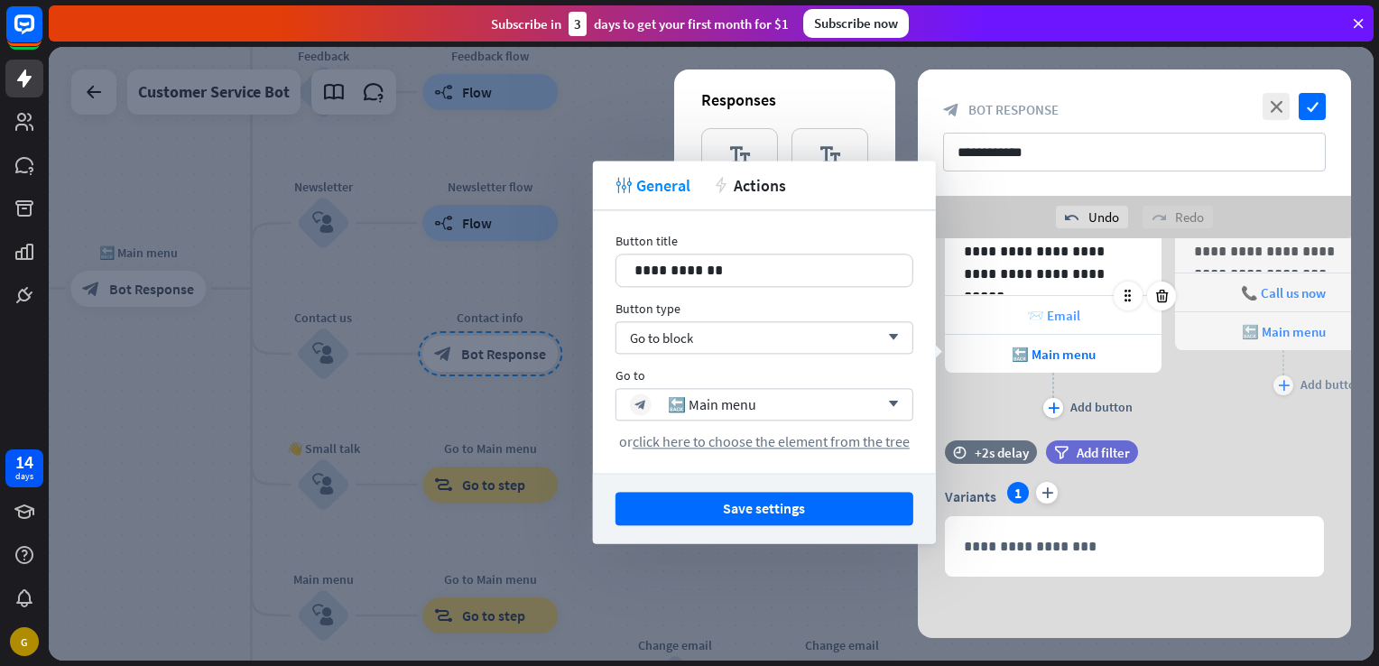
click at [1047, 303] on div "📨 Email" at bounding box center [1053, 315] width 217 height 38
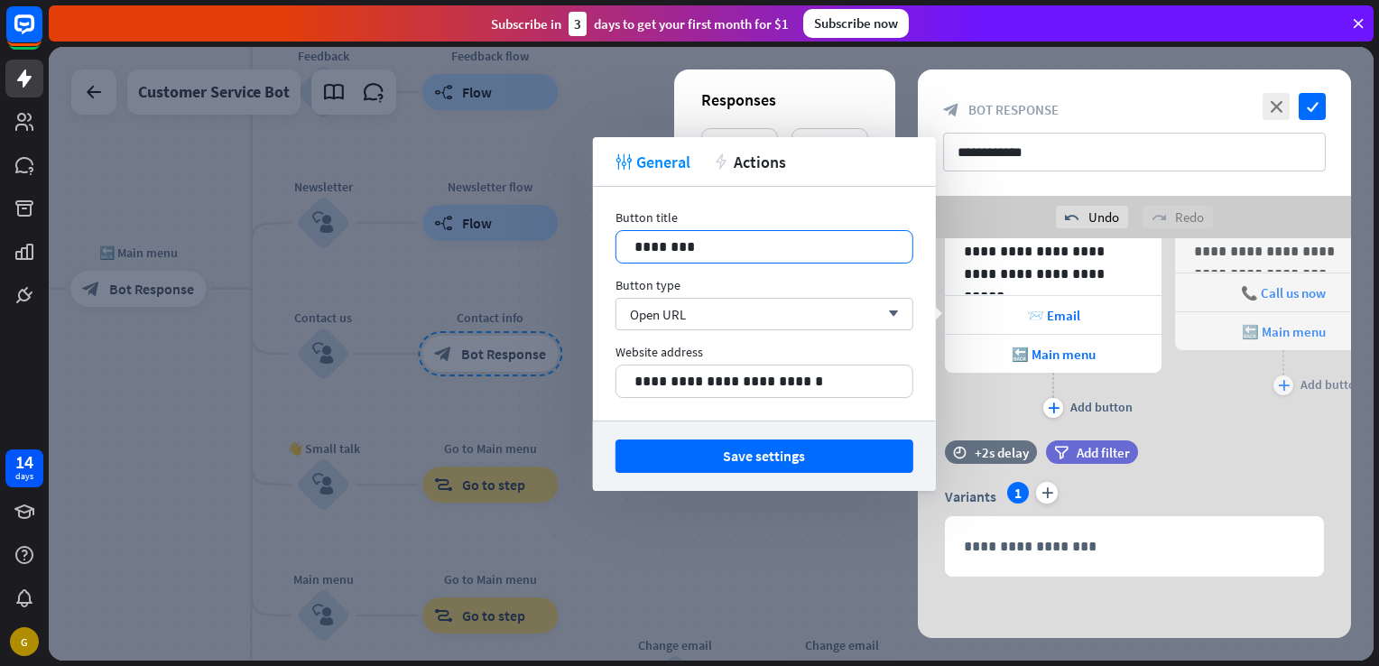
click at [668, 252] on p "********" at bounding box center [764, 246] width 260 height 23
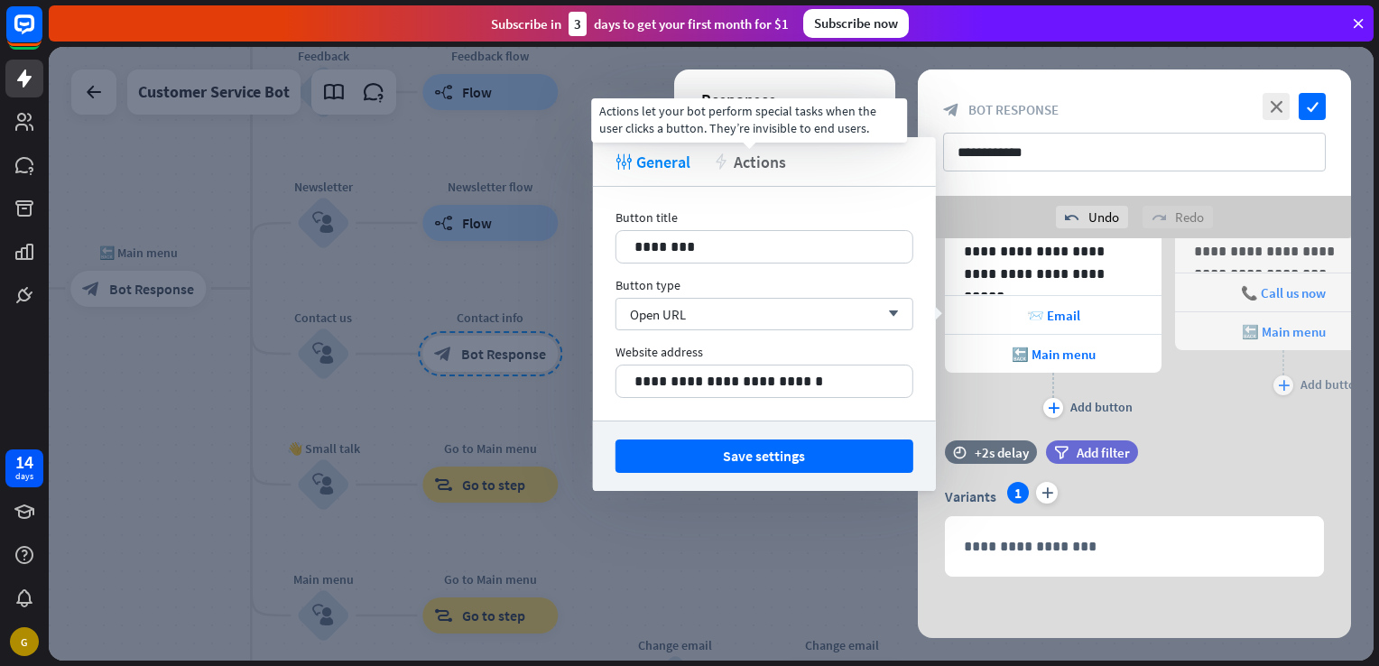
click at [759, 163] on span "Actions" at bounding box center [760, 162] width 52 height 21
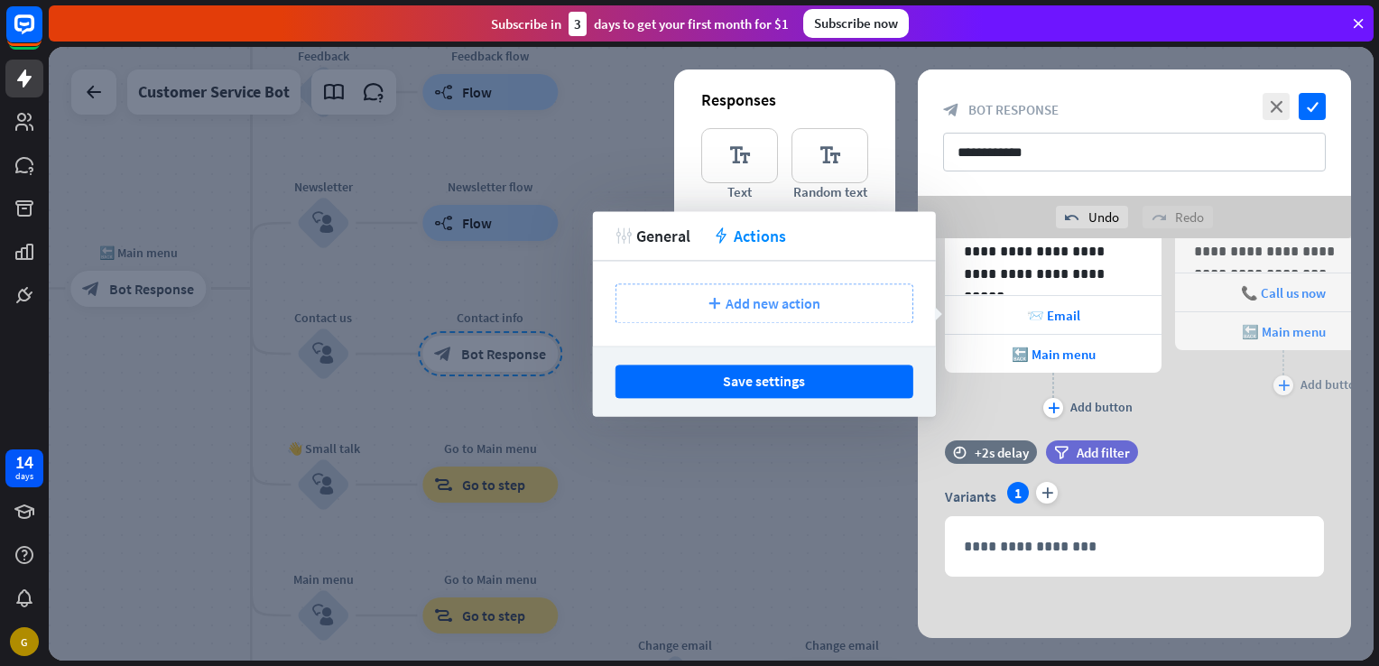
click at [801, 309] on span "Add new action" at bounding box center [772, 303] width 95 height 18
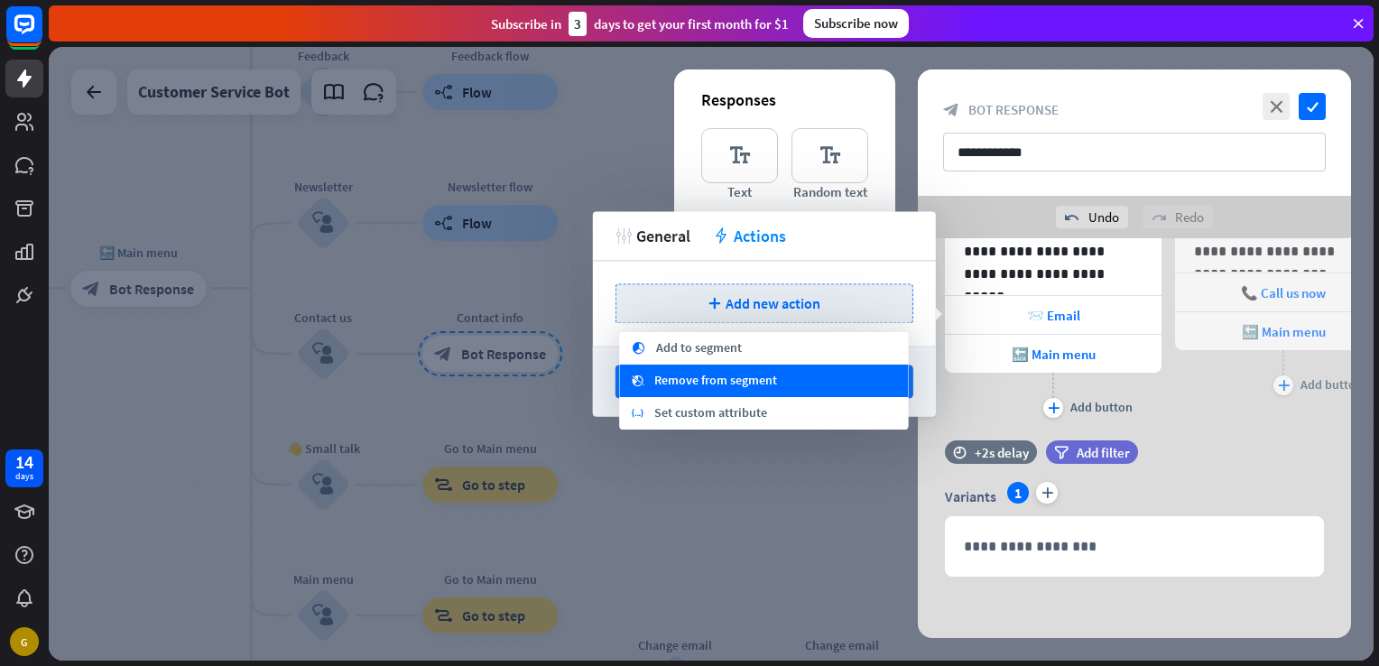
click at [819, 392] on div "segment_remove Remove from segment" at bounding box center [763, 381] width 289 height 32
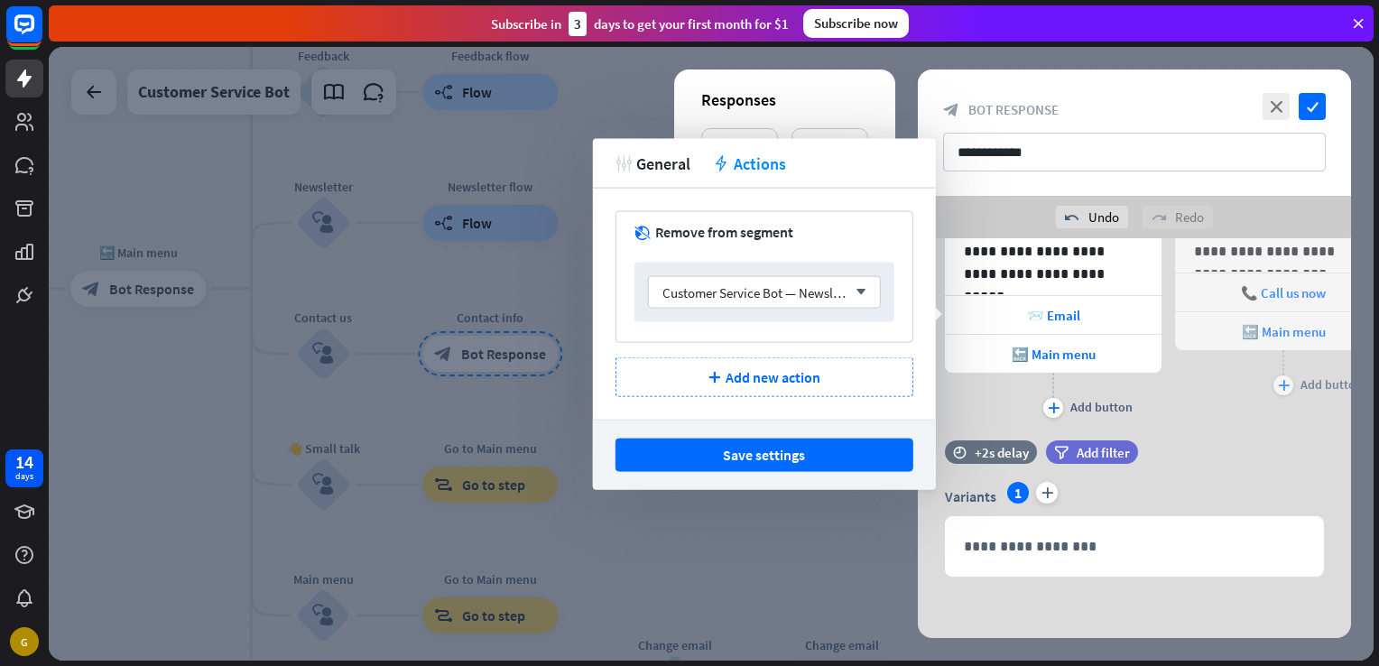
click at [517, 234] on div at bounding box center [711, 354] width 1325 height 614
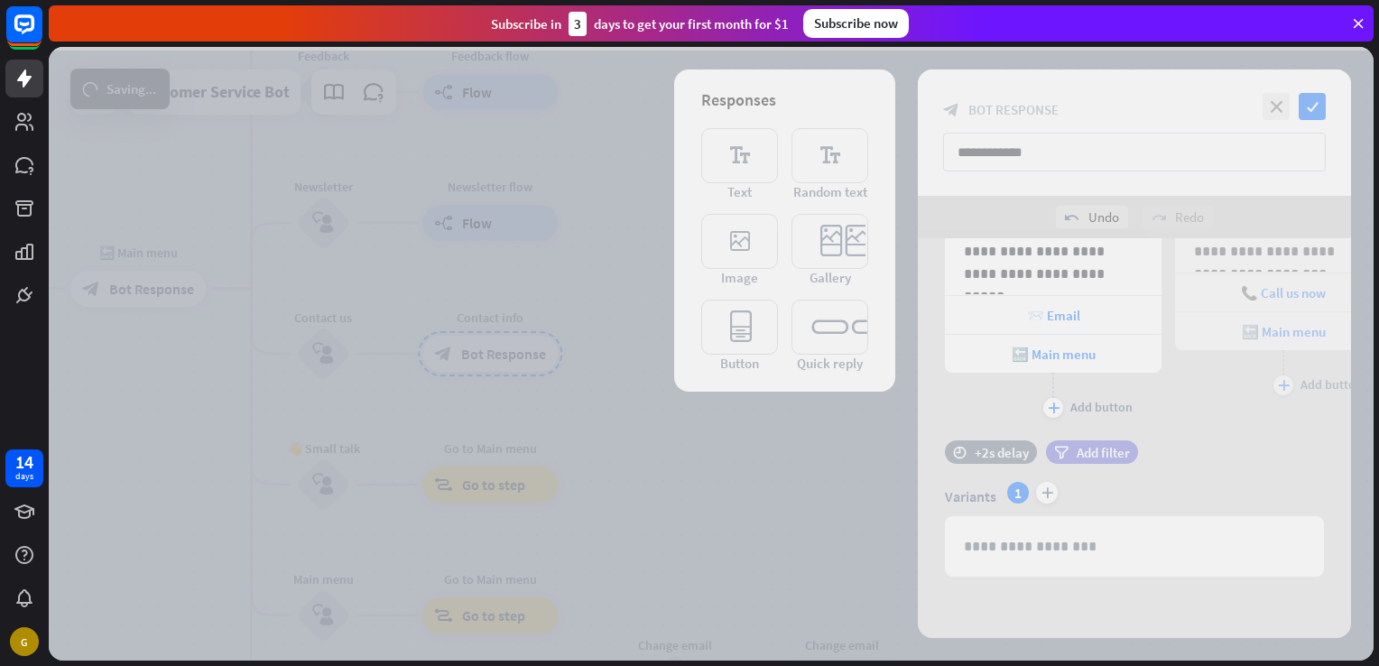
click at [523, 235] on div at bounding box center [711, 354] width 1325 height 614
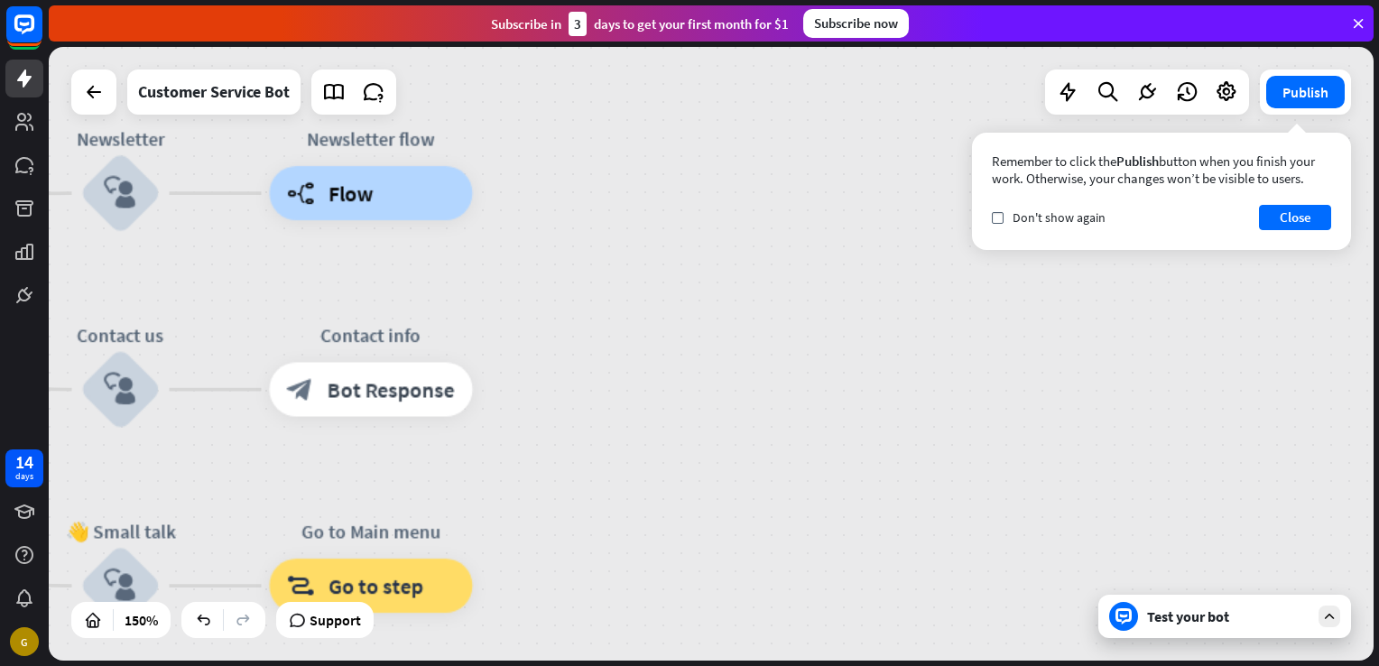
drag, startPoint x: 1378, startPoint y: 179, endPoint x: 1381, endPoint y: 208, distance: 29.1
click at [1378, 208] on html "14 days G close Product Help First steps Get started with ChatBot Help Center F…" at bounding box center [689, 333] width 1379 height 666
click at [1255, 641] on div "home_2 Start point Welcome message block_bot_response Bot Response 🔙 Main menu …" at bounding box center [711, 354] width 1325 height 614
click at [1262, 624] on div "Test your bot" at bounding box center [1228, 616] width 162 height 18
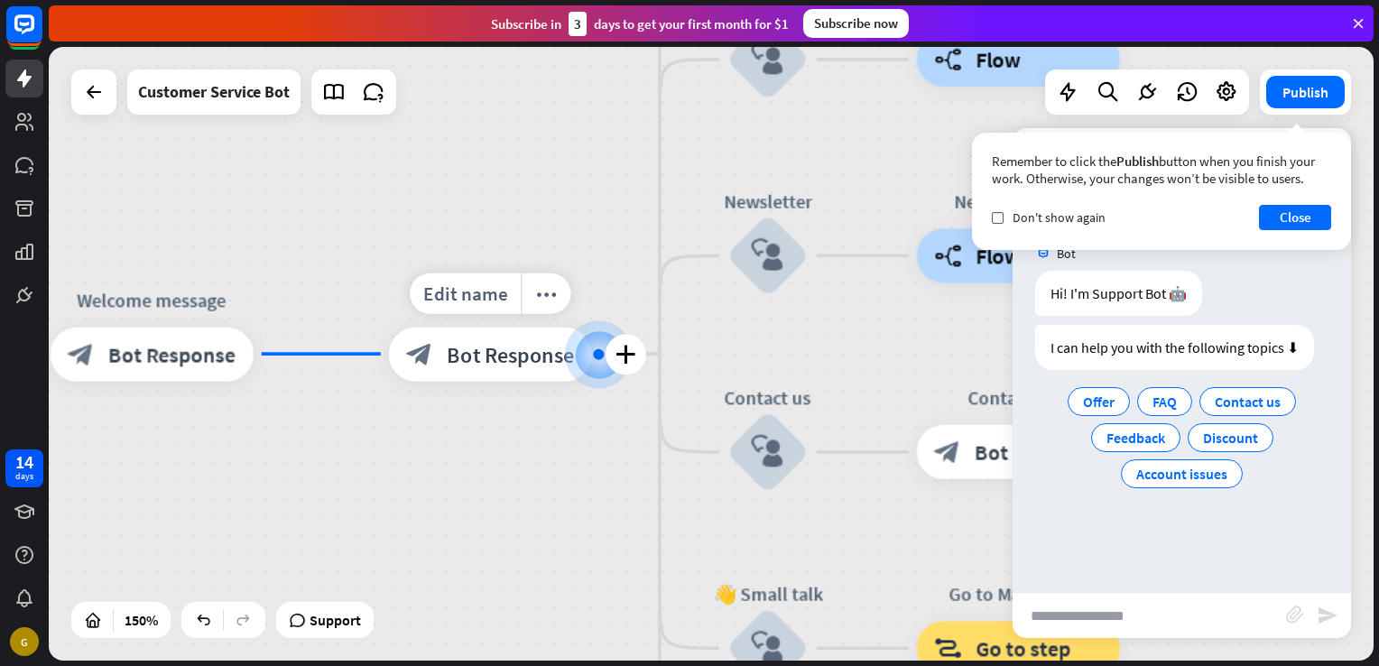
click at [588, 363] on div at bounding box center [598, 353] width 27 height 27
click at [1101, 392] on span "Offer" at bounding box center [1099, 401] width 32 height 18
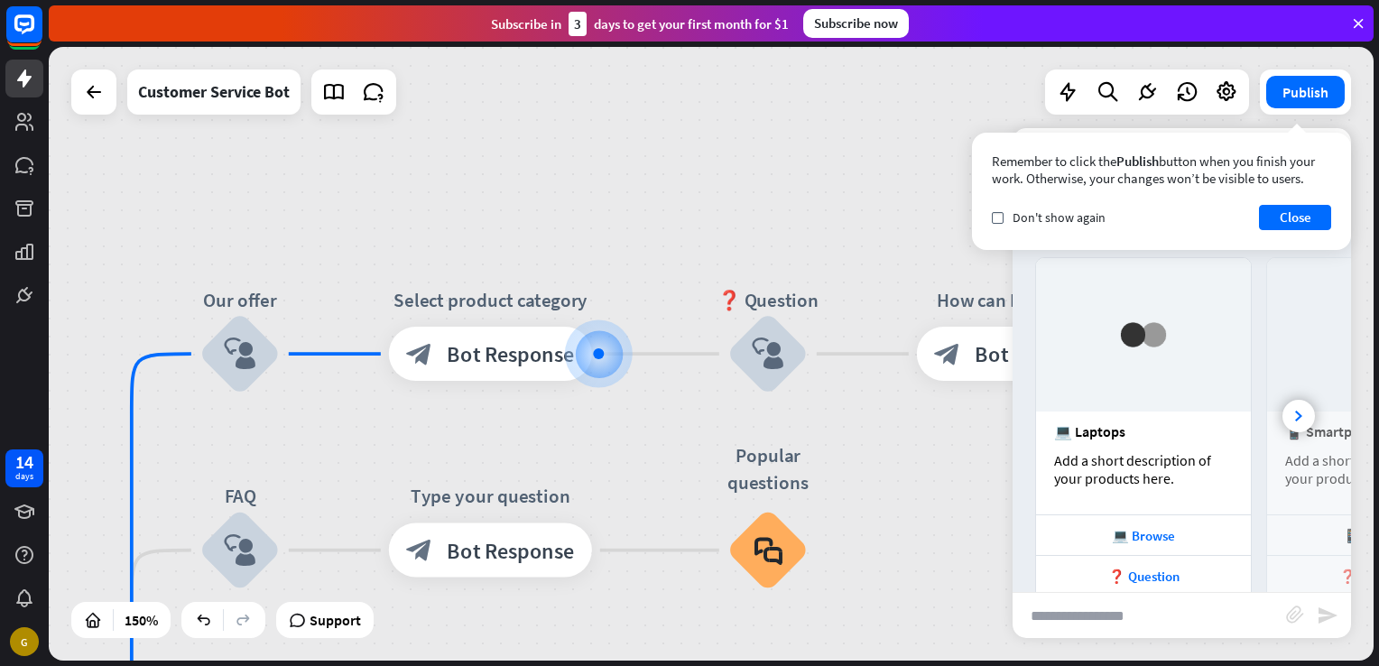
scroll to position [316, 0]
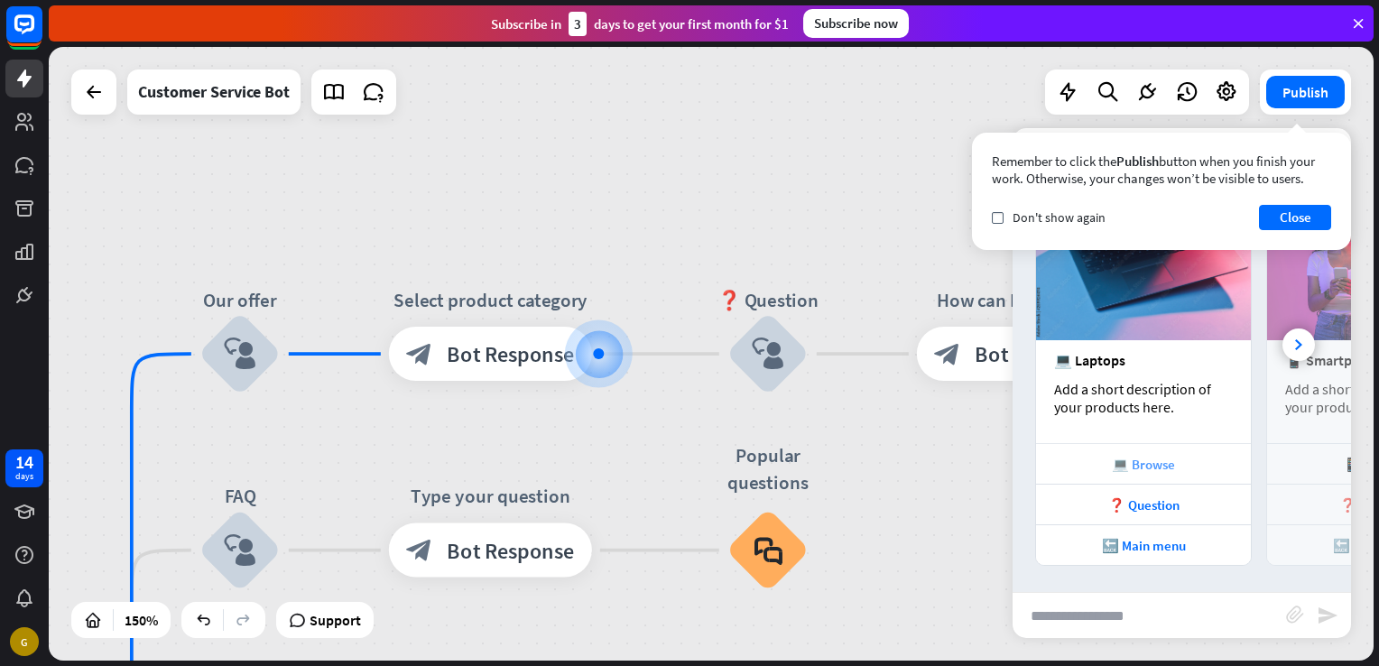
click at [1148, 475] on div "💻 Browse" at bounding box center [1143, 463] width 215 height 41
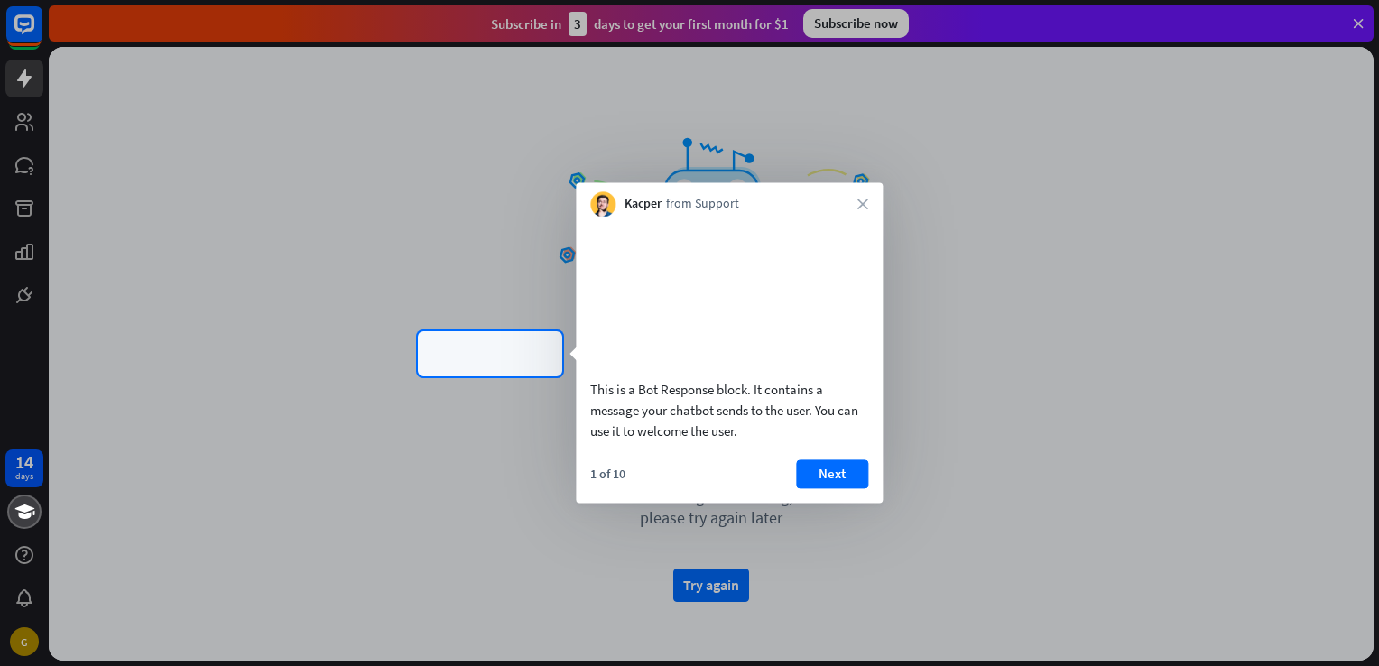
click at [862, 196] on div "Kacper from Support close" at bounding box center [729, 199] width 307 height 34
click at [863, 213] on div "Kacper from Support close" at bounding box center [729, 199] width 307 height 34
click at [863, 208] on icon "close" at bounding box center [862, 203] width 11 height 11
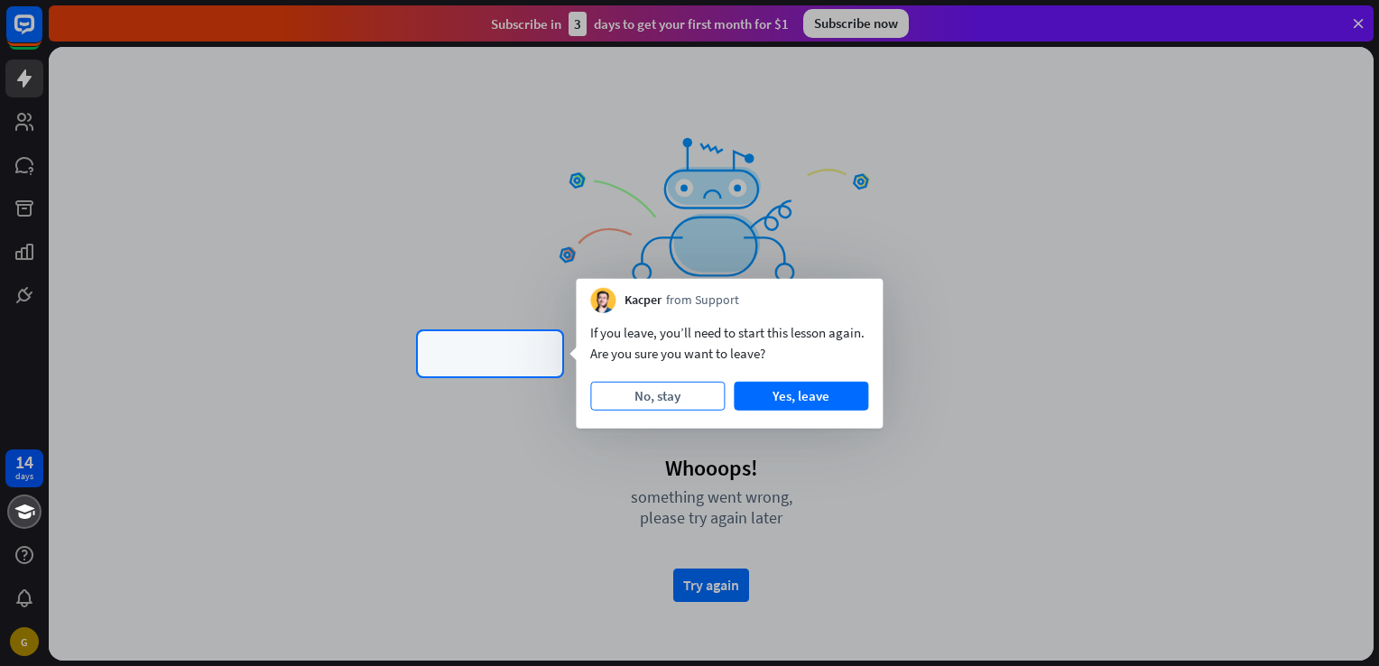
click at [690, 392] on button "No, stay" at bounding box center [657, 396] width 134 height 29
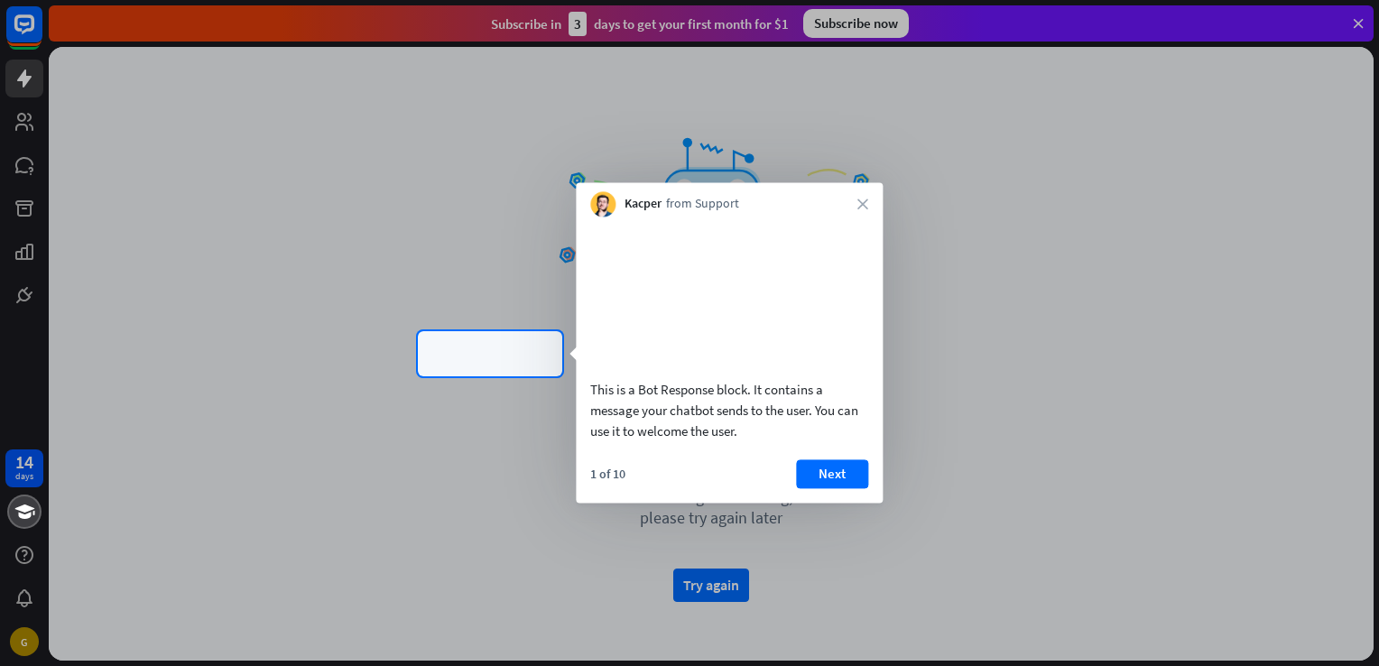
click at [870, 199] on div "Kacper from Support close" at bounding box center [729, 199] width 307 height 34
click at [857, 202] on icon "close" at bounding box center [862, 203] width 11 height 11
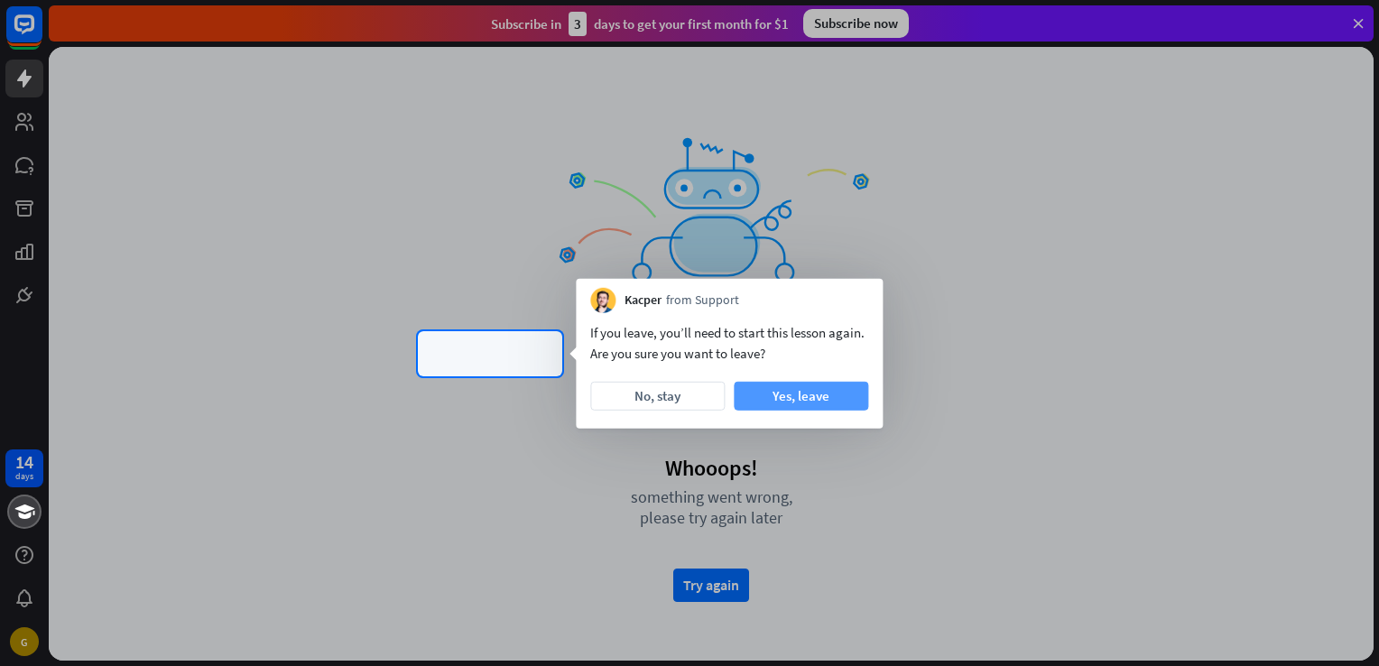
click at [776, 395] on button "Yes, leave" at bounding box center [801, 396] width 134 height 29
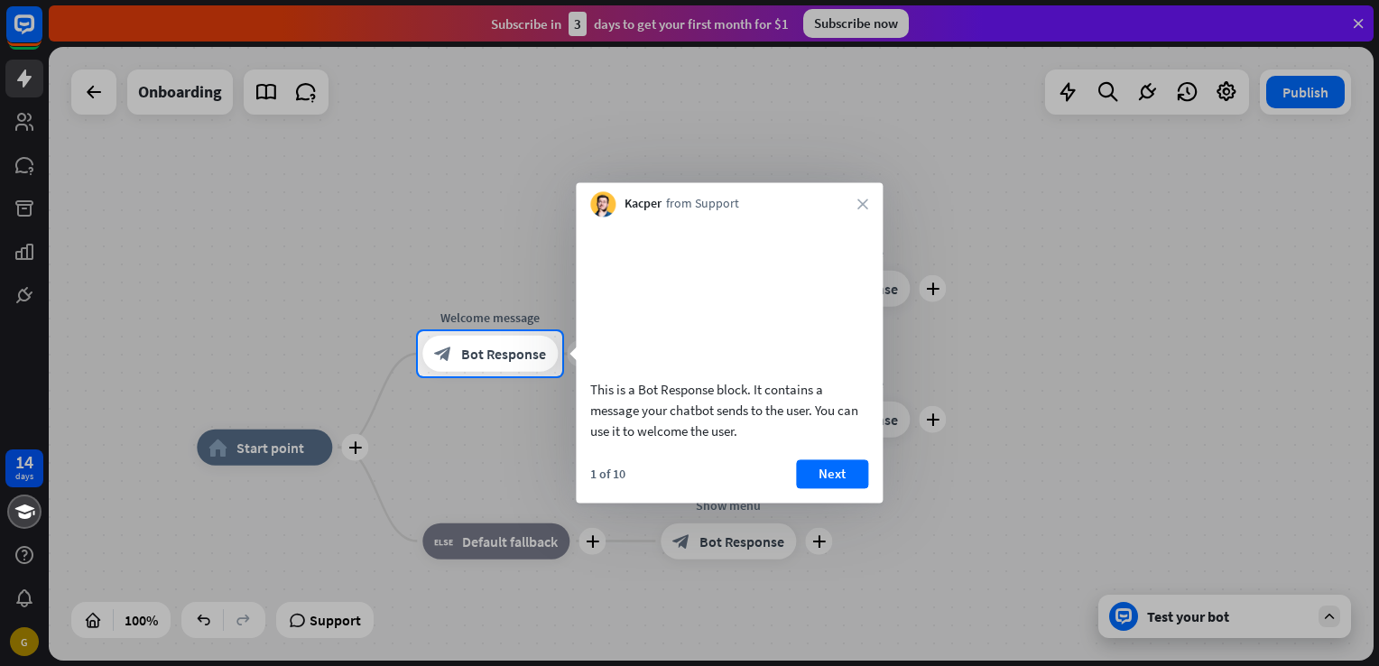
drag, startPoint x: 967, startPoint y: 322, endPoint x: 997, endPoint y: 215, distance: 111.4
click at [997, 215] on div at bounding box center [689, 165] width 1379 height 331
click at [1050, 241] on div at bounding box center [689, 165] width 1379 height 331
click at [221, 174] on div at bounding box center [689, 165] width 1379 height 331
click at [182, 75] on div at bounding box center [689, 165] width 1379 height 331
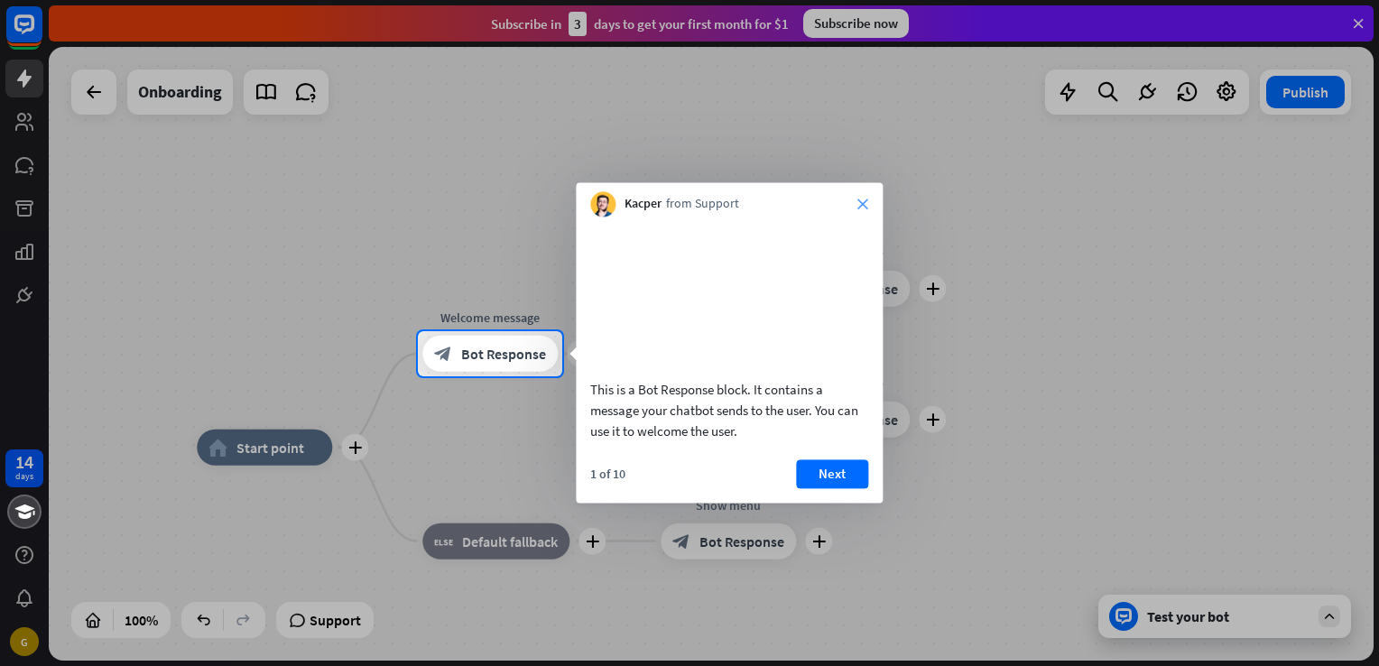
click at [861, 204] on icon "close" at bounding box center [862, 203] width 11 height 11
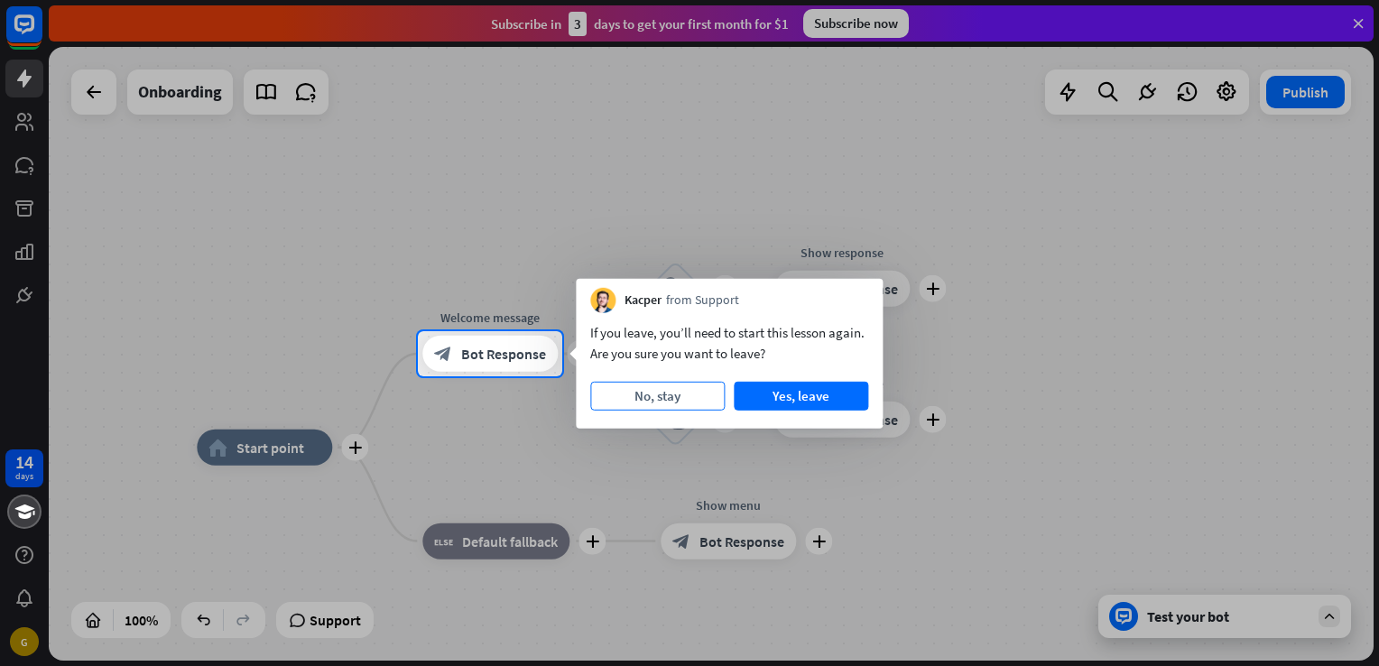
click at [671, 405] on button "No, stay" at bounding box center [657, 396] width 134 height 29
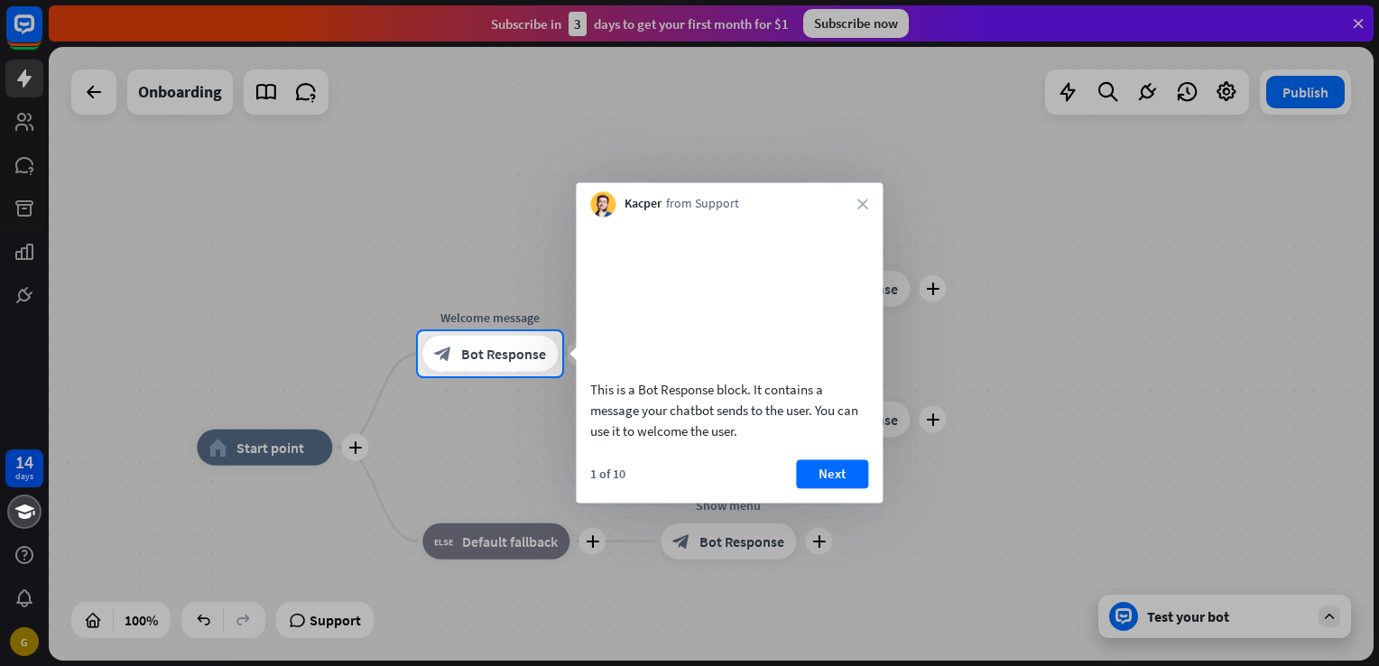
click at [866, 210] on div "Kacper from Support close" at bounding box center [729, 199] width 307 height 34
click at [866, 196] on div "Kacper from Support close" at bounding box center [729, 199] width 307 height 34
click at [858, 207] on icon "close" at bounding box center [862, 203] width 11 height 11
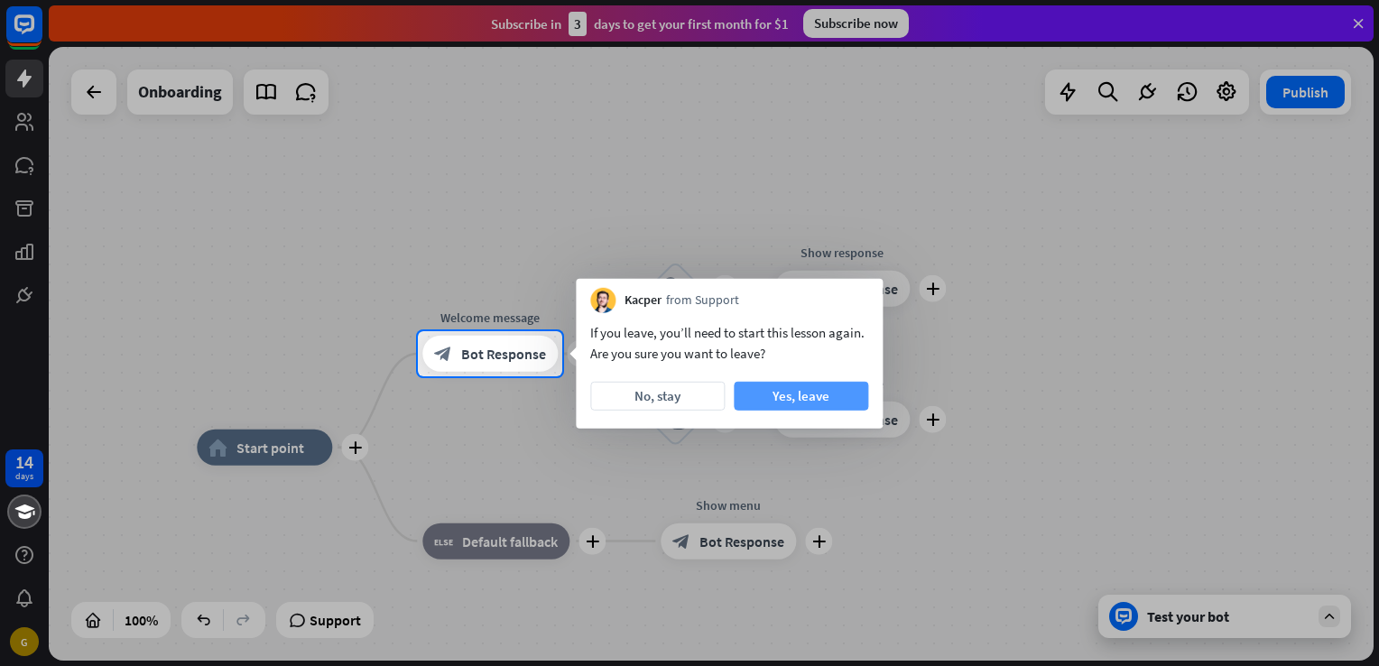
click at [834, 385] on button "Yes, leave" at bounding box center [801, 396] width 134 height 29
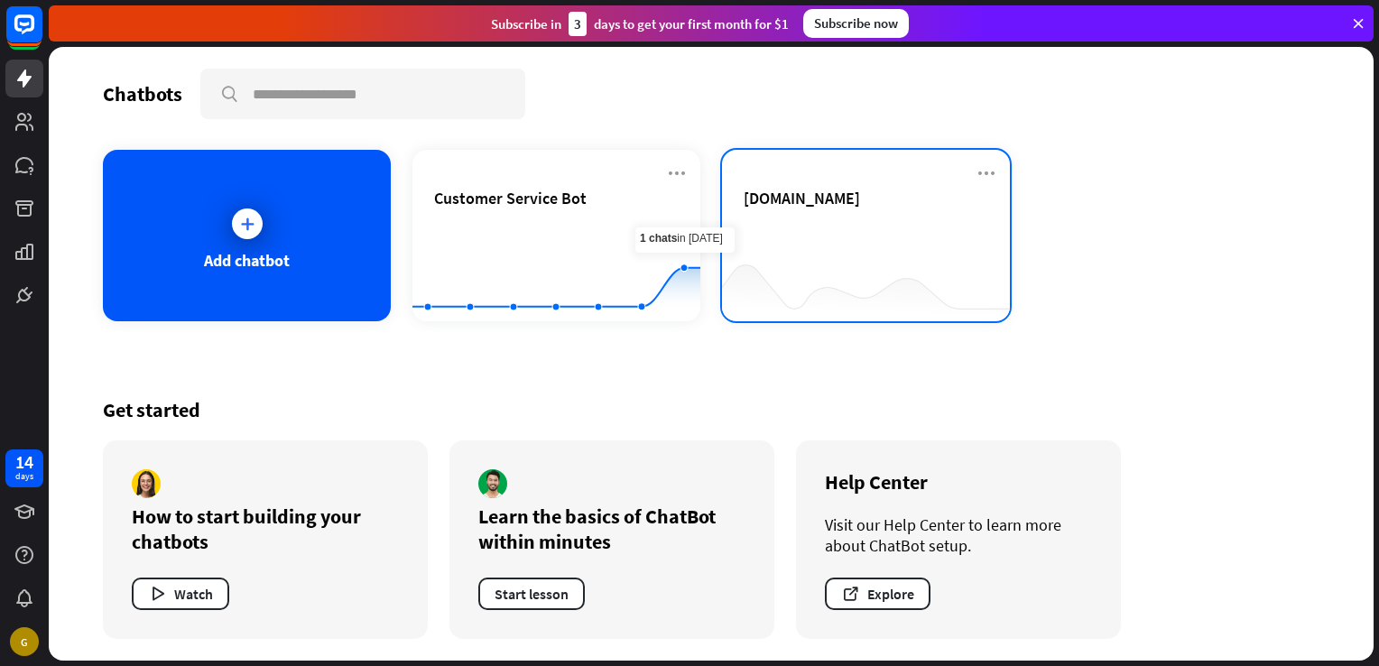
click at [906, 220] on div "[DOMAIN_NAME]" at bounding box center [865, 219] width 245 height 63
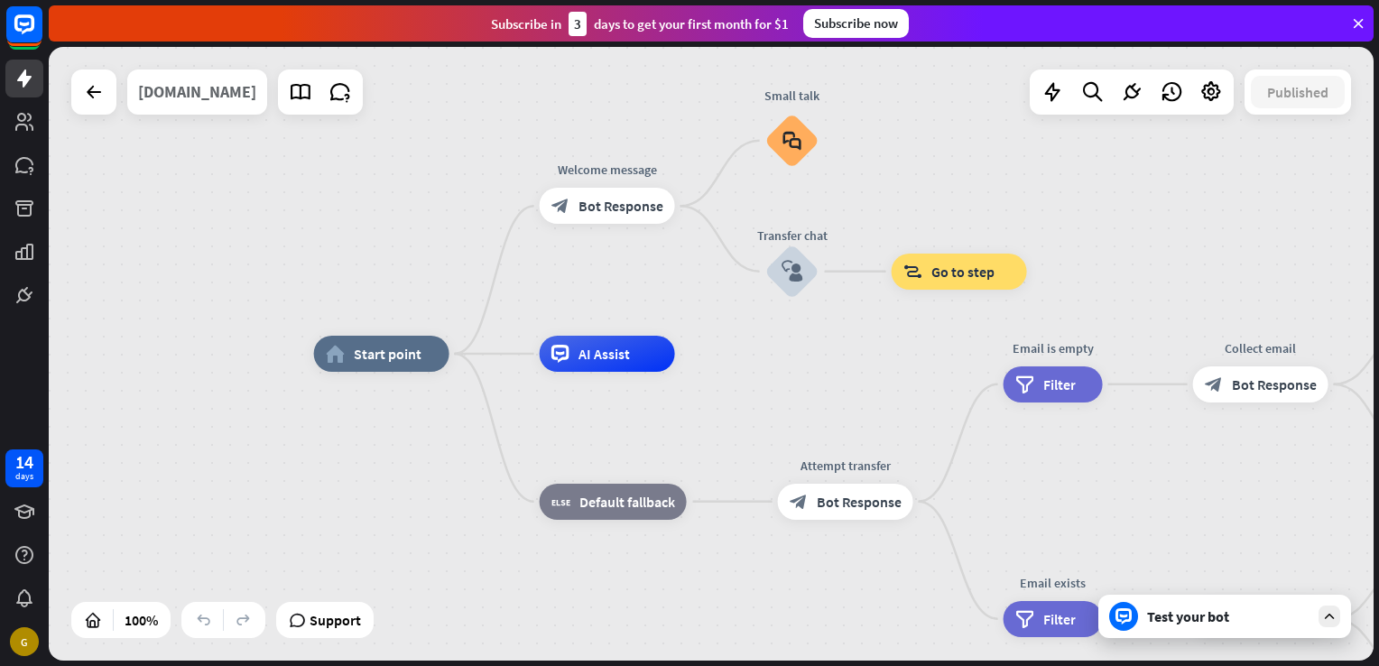
click at [191, 92] on div "[DOMAIN_NAME]" at bounding box center [197, 91] width 118 height 45
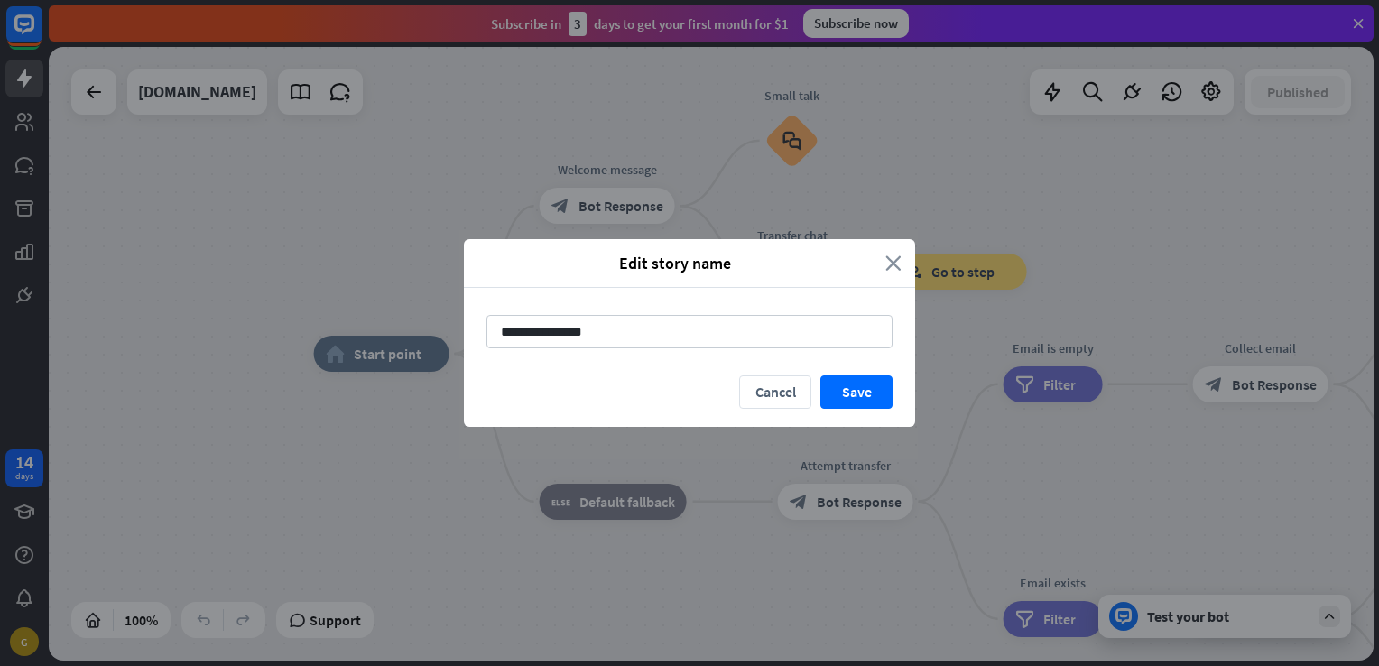
click at [888, 269] on icon "close" at bounding box center [893, 263] width 16 height 21
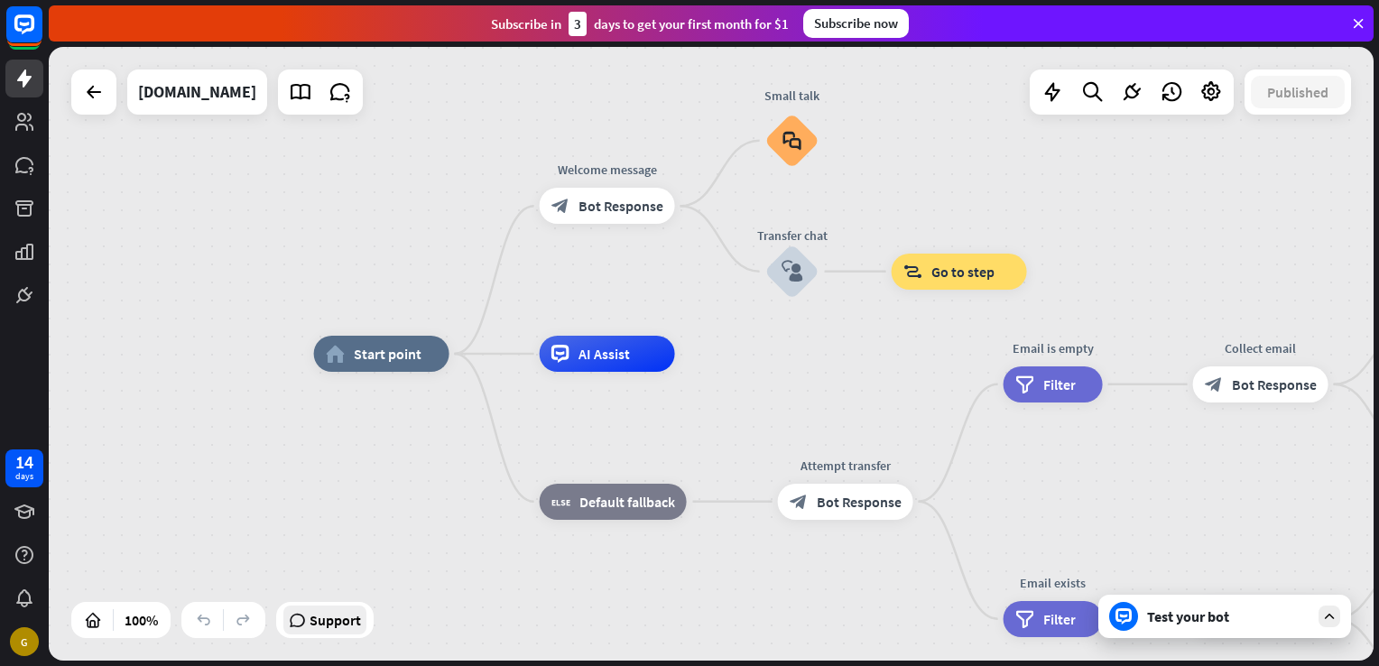
click at [328, 627] on span "Support" at bounding box center [334, 619] width 51 height 29
